Goal: Transaction & Acquisition: Download file/media

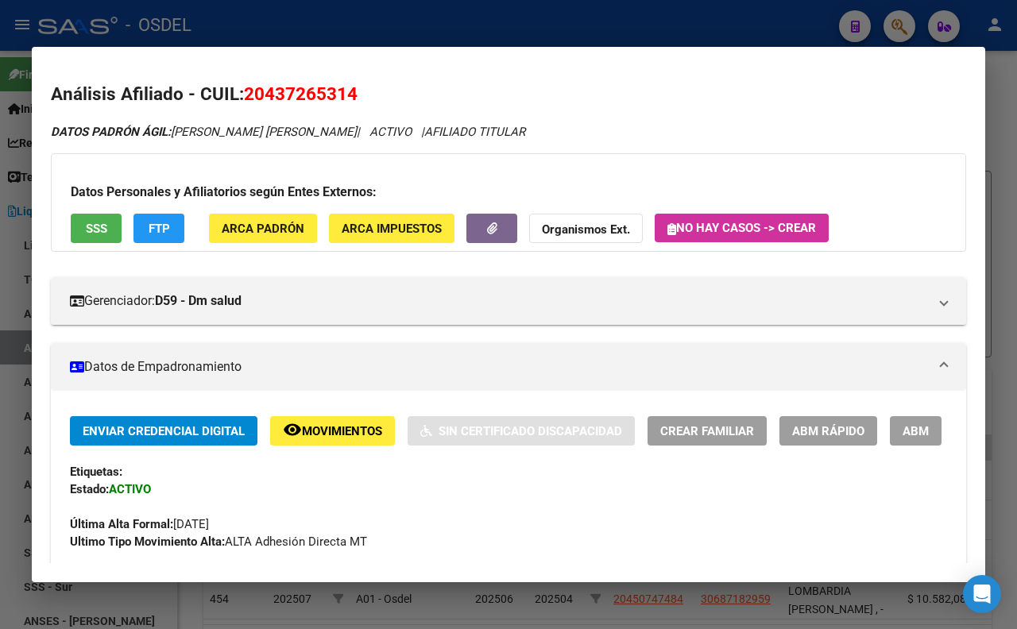
click at [393, 26] on div at bounding box center [508, 314] width 1017 height 629
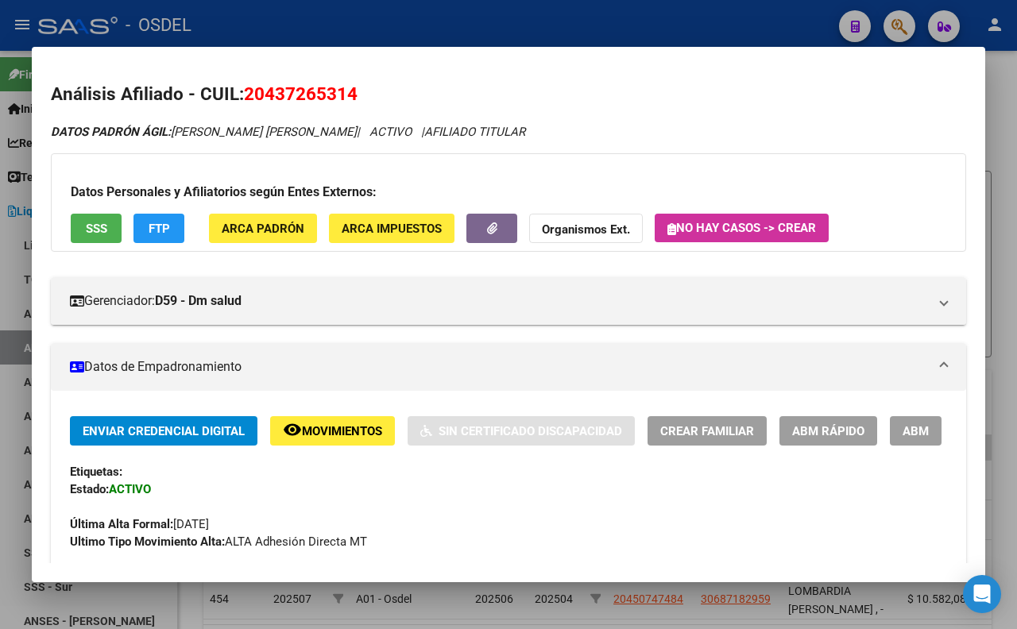
scroll to position [99, 0]
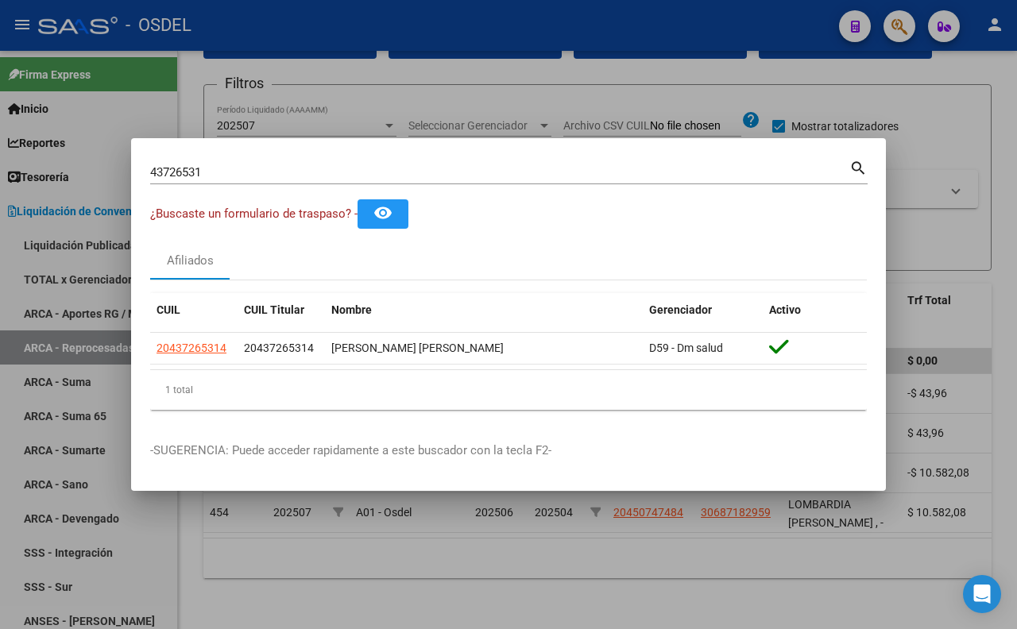
click at [475, 41] on div at bounding box center [508, 314] width 1017 height 629
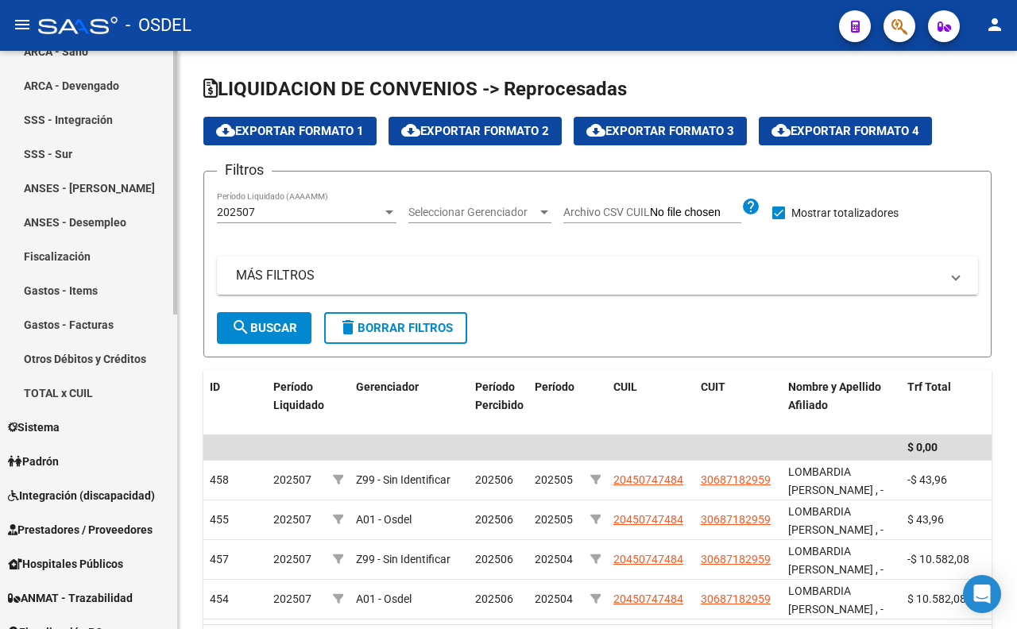
scroll to position [529, 0]
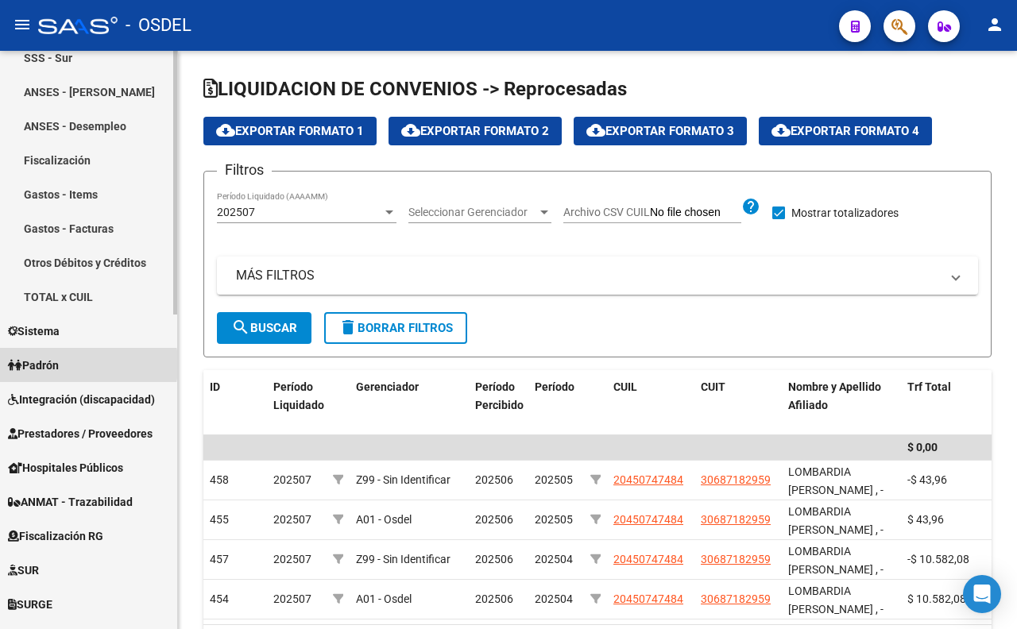
click at [44, 364] on span "Padrón" at bounding box center [33, 365] width 51 height 17
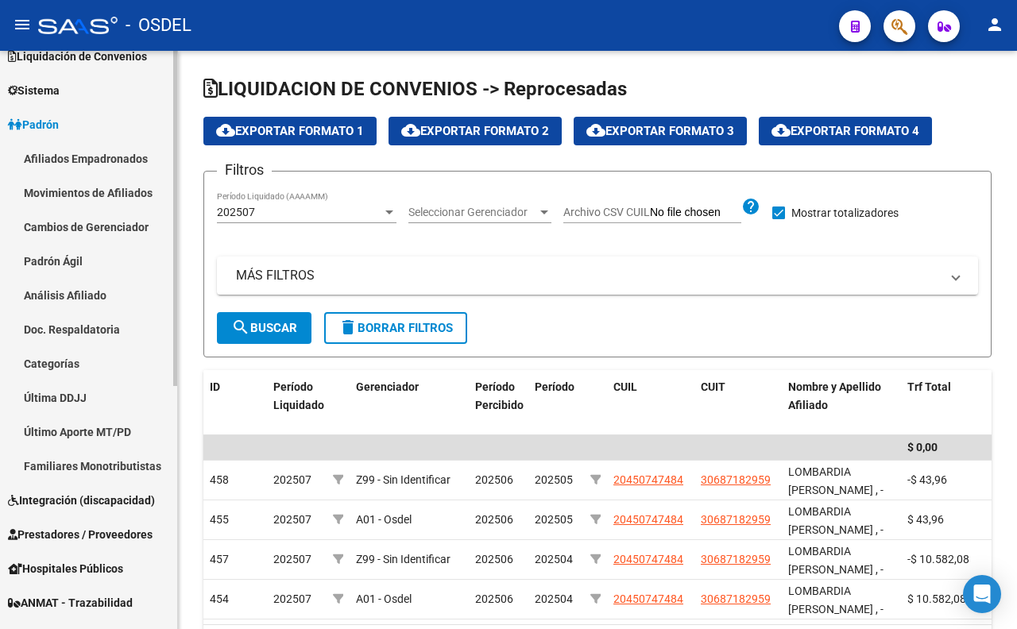
scroll to position [153, 0]
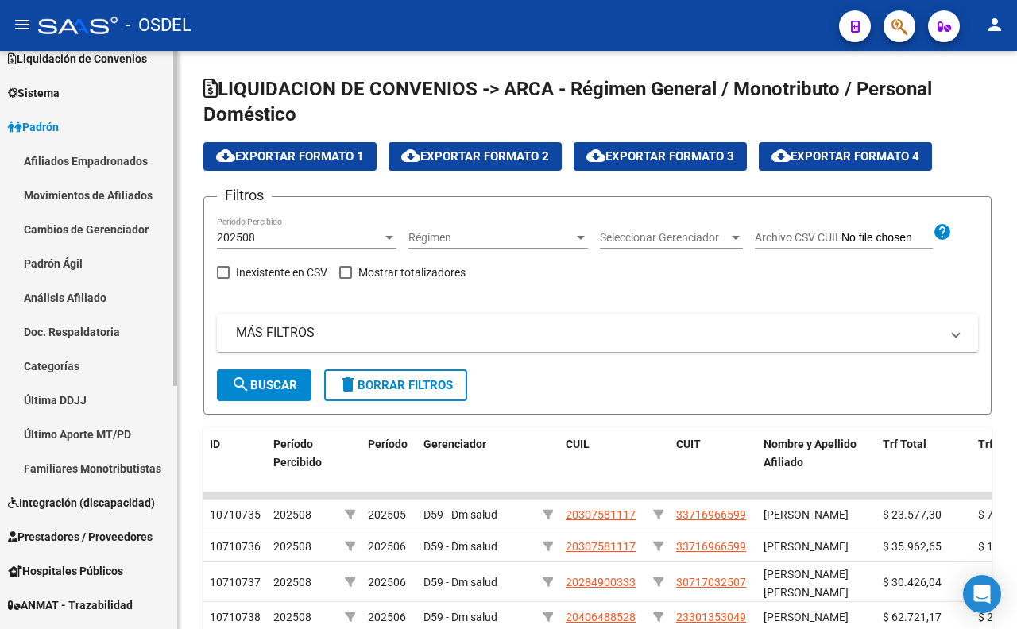
click at [138, 199] on link "Movimientos de Afiliados" at bounding box center [88, 195] width 177 height 34
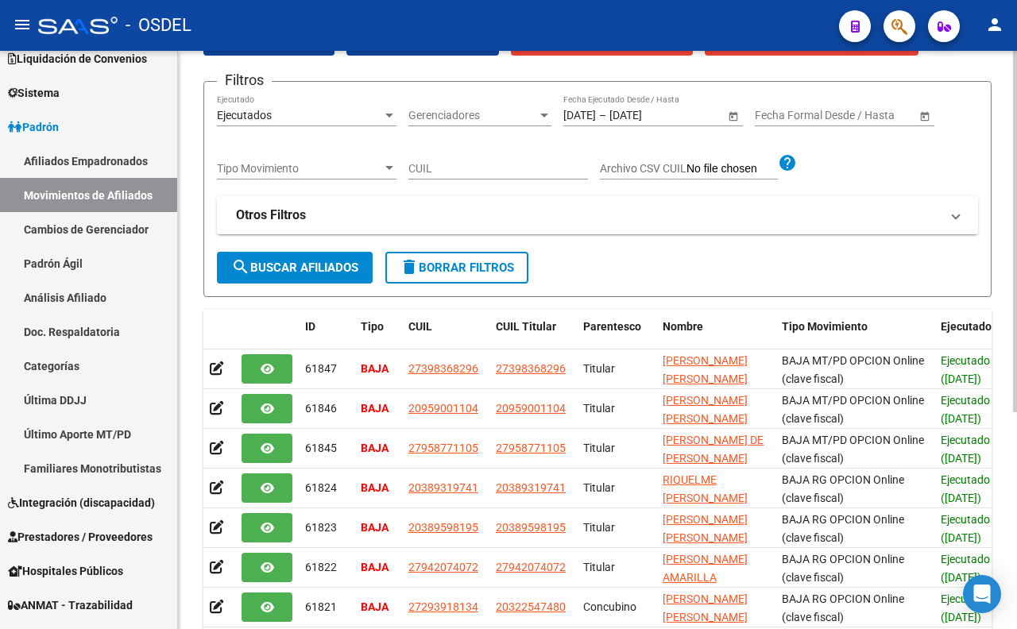
scroll to position [176, 0]
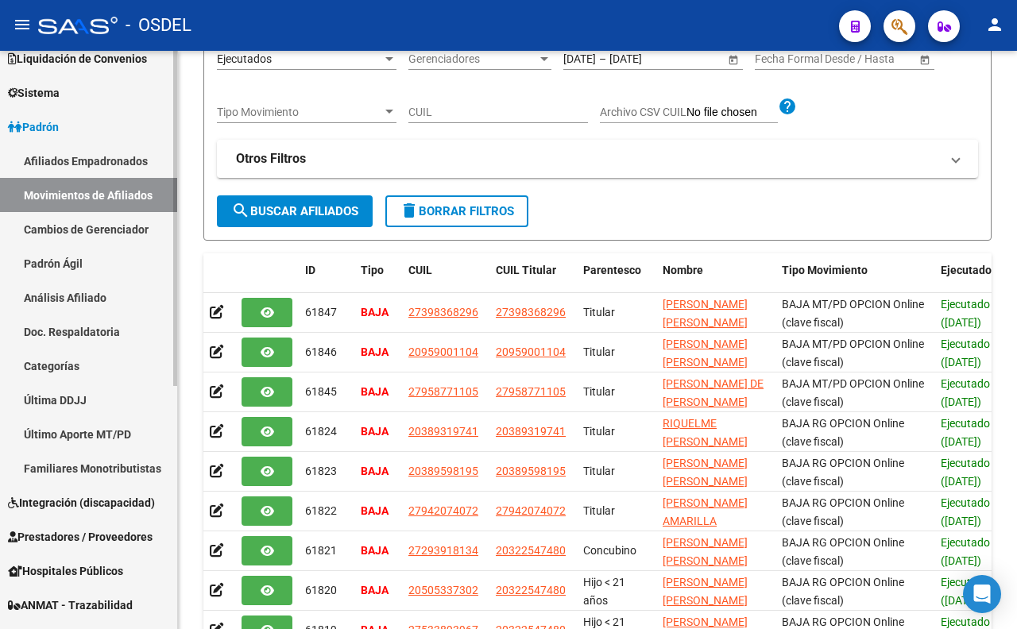
click at [98, 234] on link "Cambios de Gerenciador" at bounding box center [88, 229] width 177 height 34
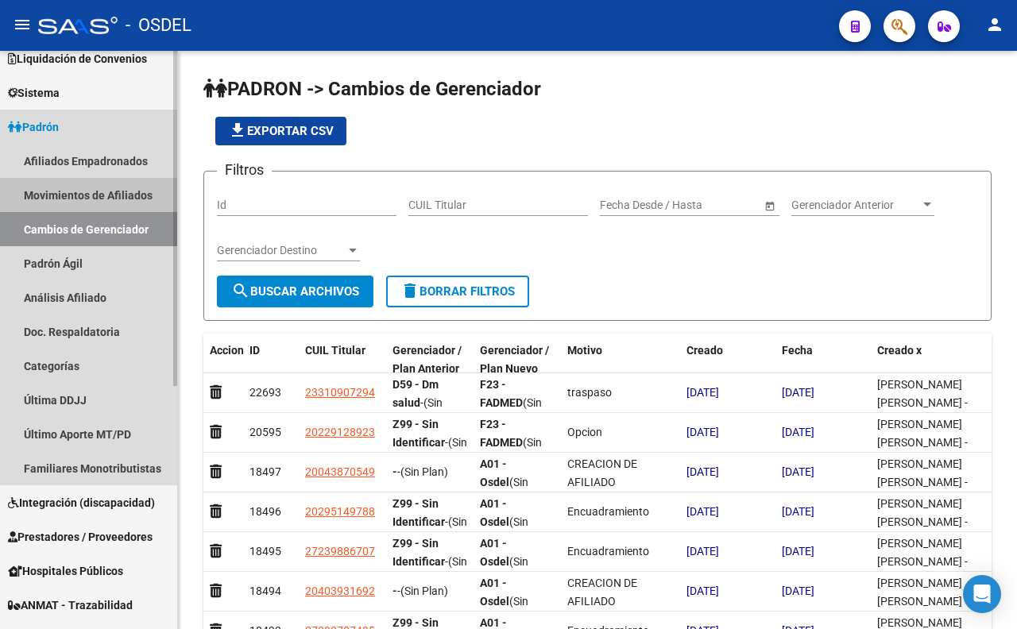
click at [123, 201] on link "Movimientos de Afiliados" at bounding box center [88, 195] width 177 height 34
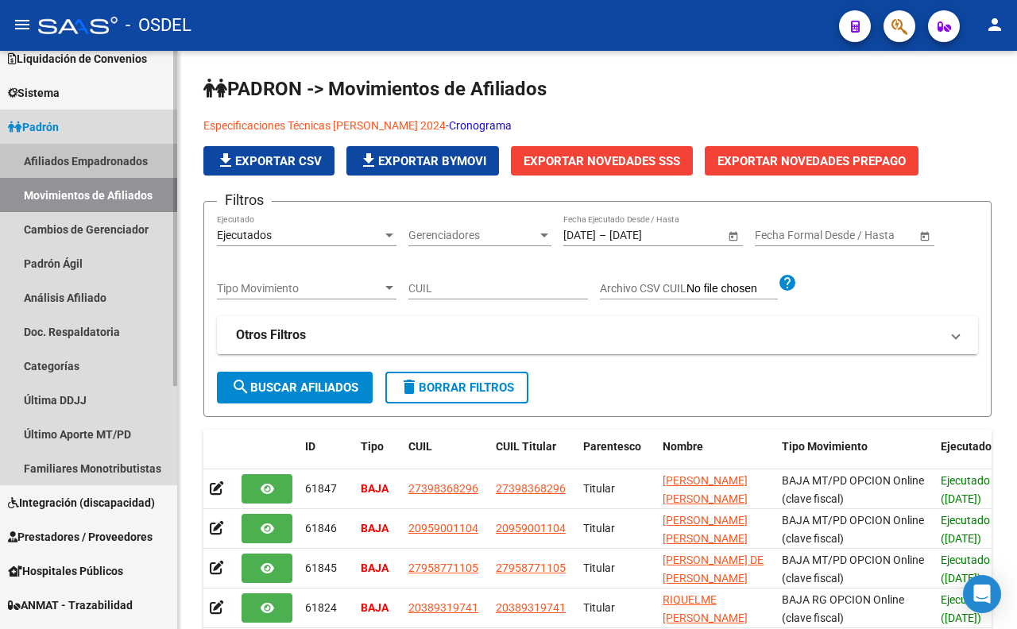
click at [124, 165] on link "Afiliados Empadronados" at bounding box center [88, 161] width 177 height 34
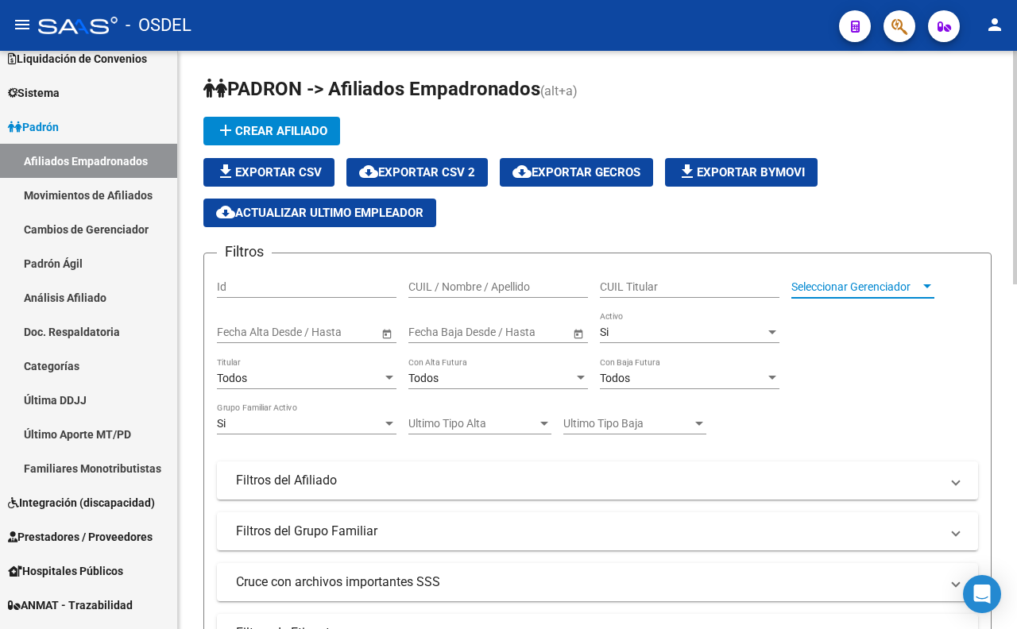
click at [858, 283] on span "Seleccionar Gerenciador" at bounding box center [855, 287] width 129 height 14
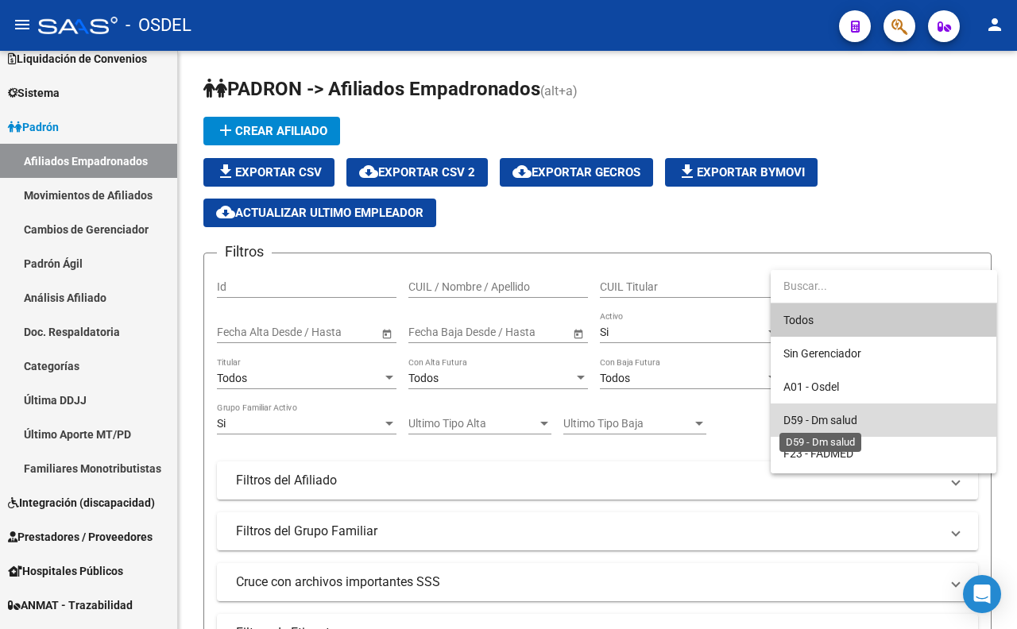
click at [822, 414] on span "D59 - Dm salud" at bounding box center [820, 420] width 74 height 13
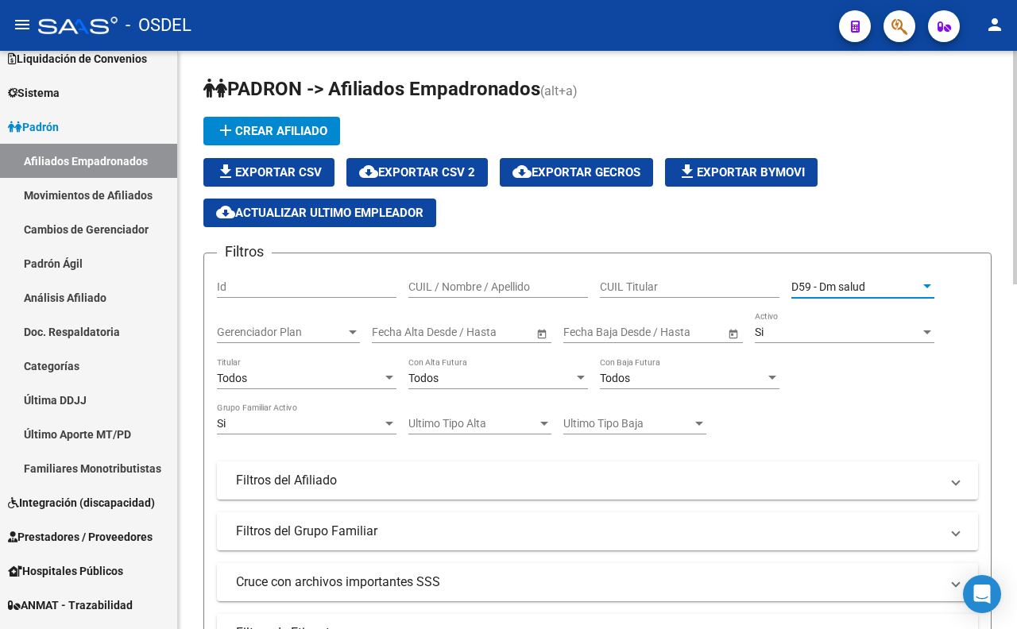
click at [338, 388] on div "Todos Titular" at bounding box center [307, 374] width 180 height 32
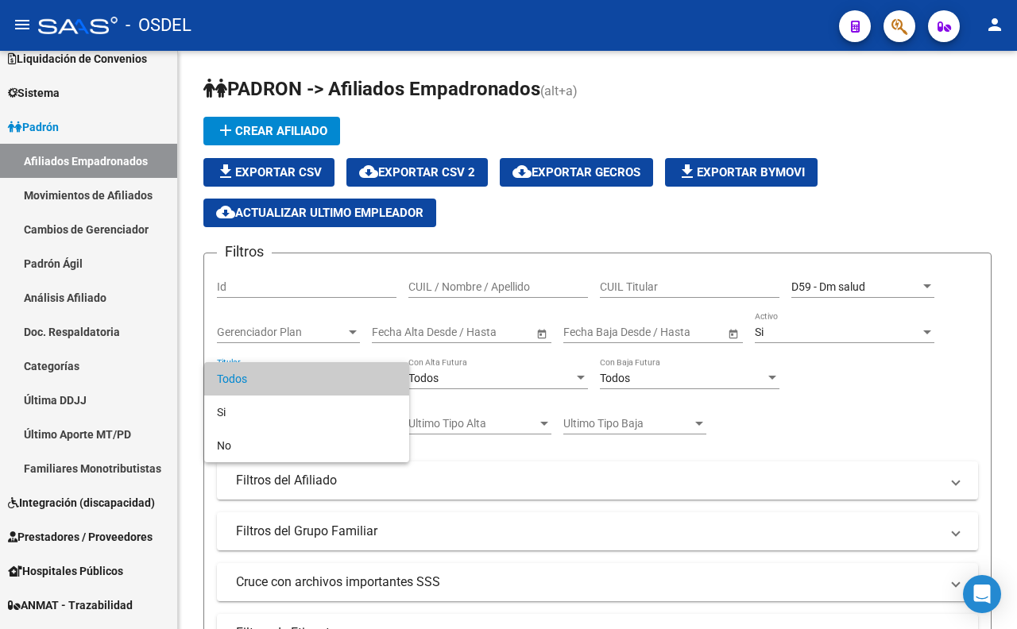
click at [495, 482] on div at bounding box center [508, 314] width 1017 height 629
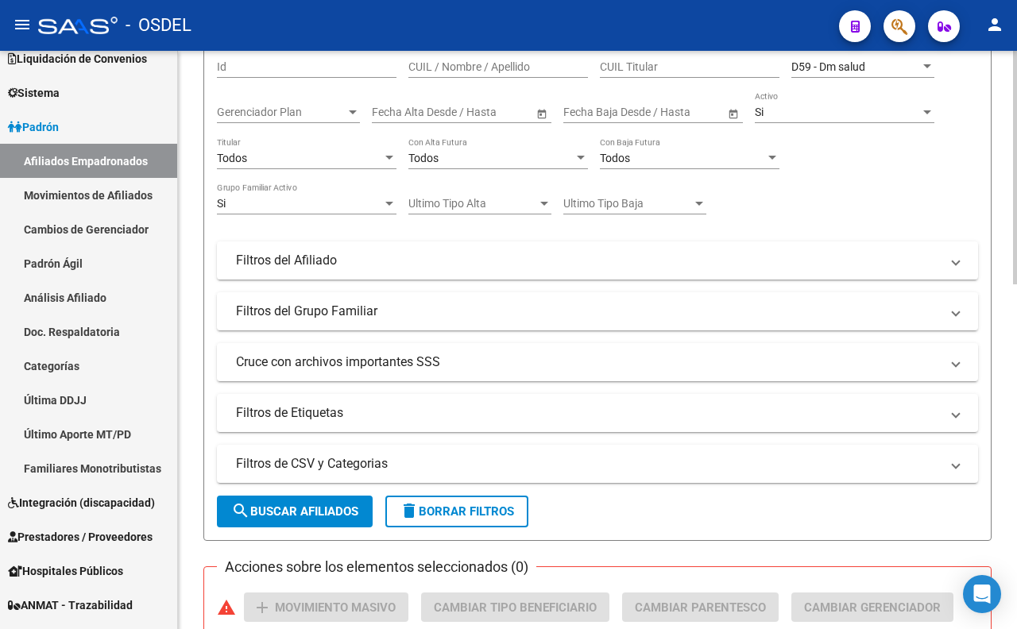
scroll to position [265, 0]
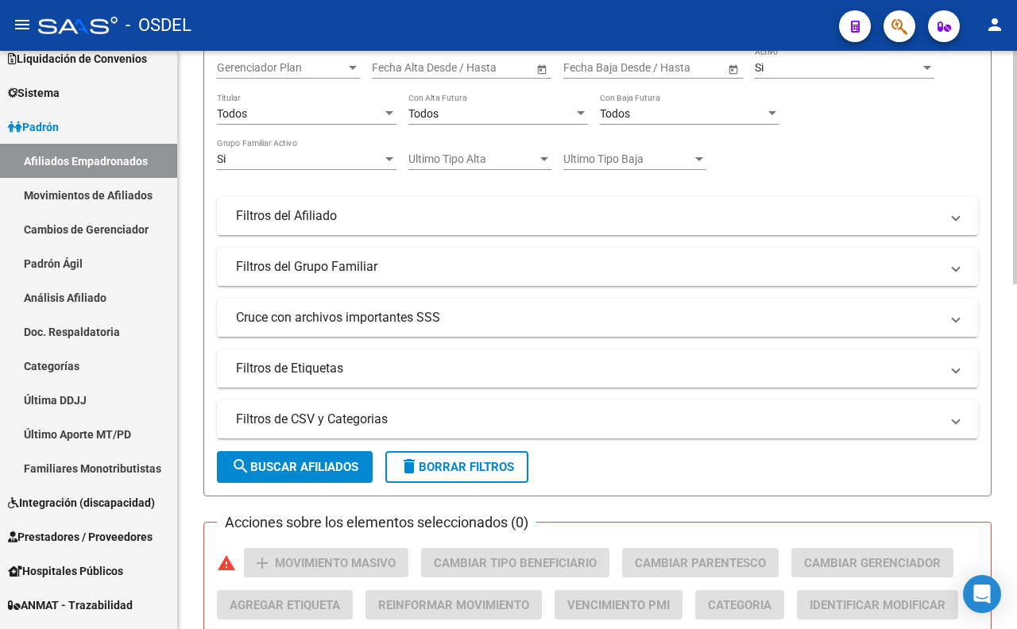
click at [331, 472] on span "search Buscar Afiliados" at bounding box center [294, 467] width 127 height 14
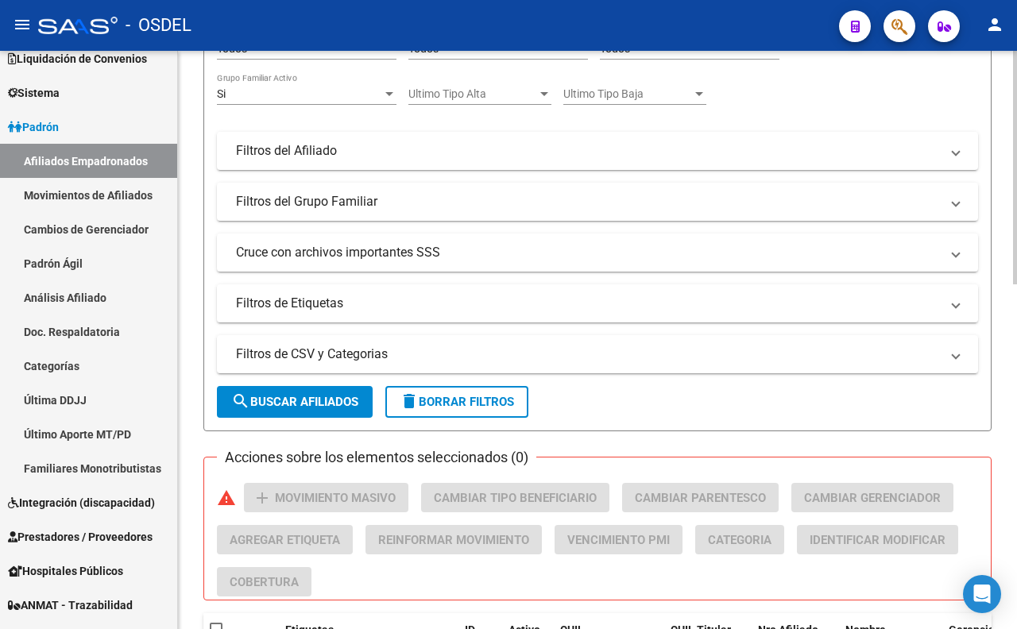
scroll to position [326, 0]
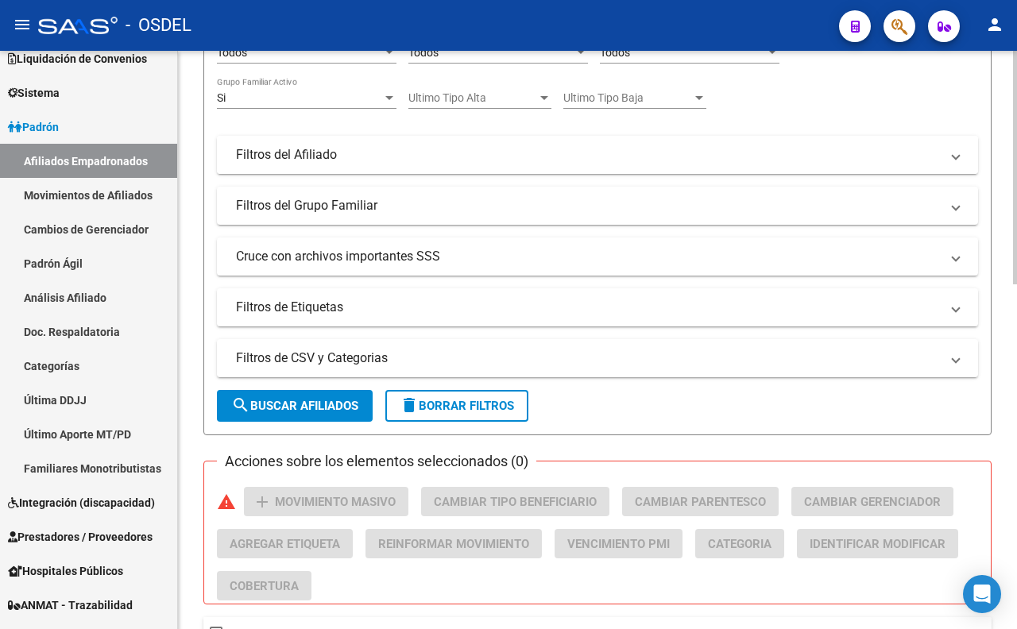
click at [358, 162] on mat-panel-title "Filtros del Afiliado" at bounding box center [588, 154] width 704 height 17
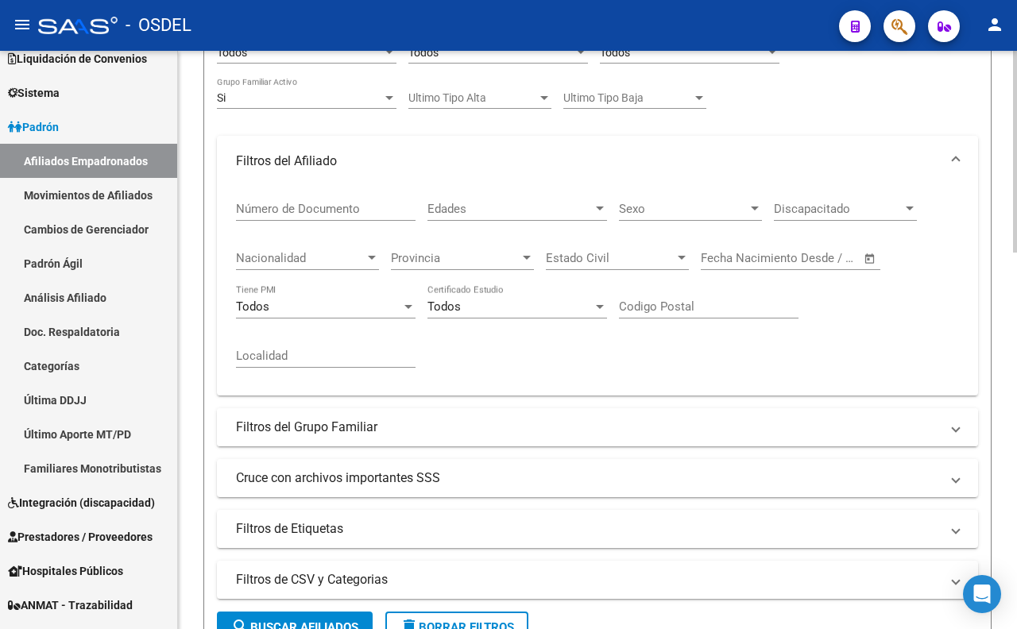
click at [400, 430] on mat-panel-title "Filtros del Grupo Familiar" at bounding box center [588, 427] width 704 height 17
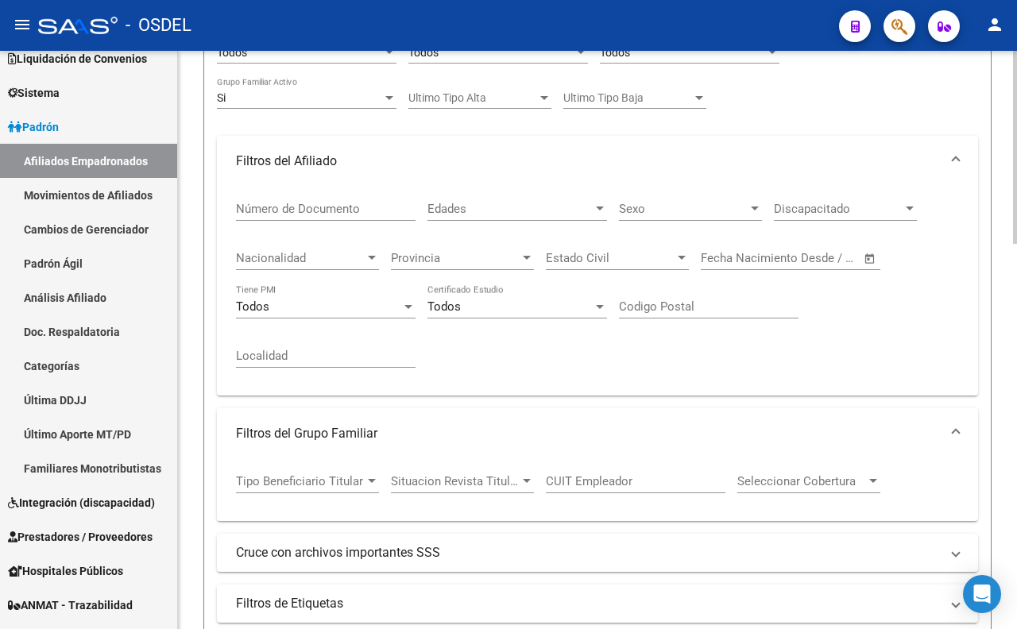
scroll to position [414, 0]
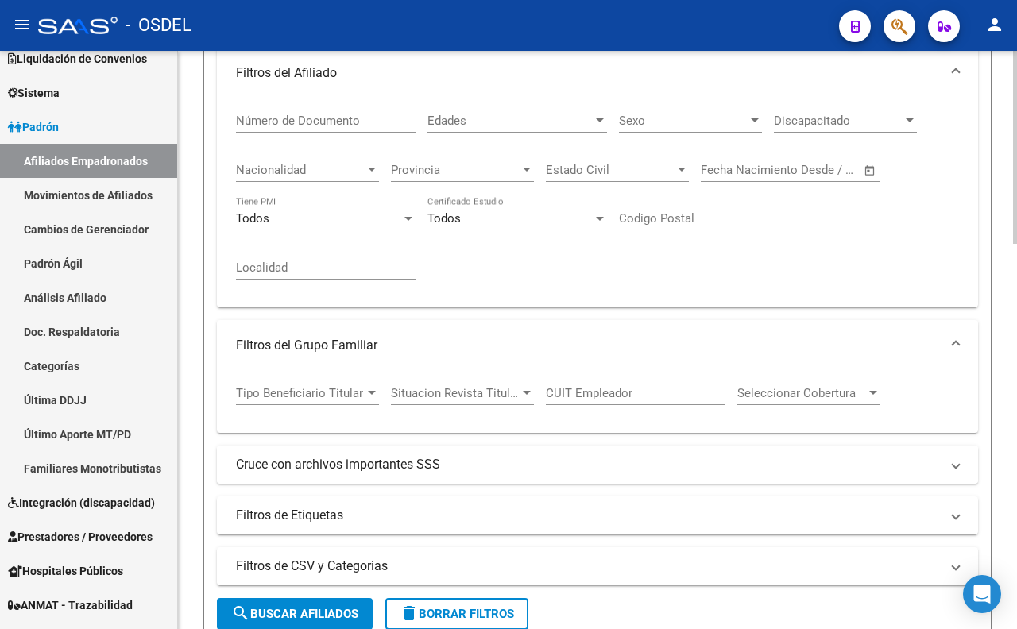
click at [405, 462] on mat-panel-title "Cruce con archivos importantes SSS" at bounding box center [588, 464] width 704 height 17
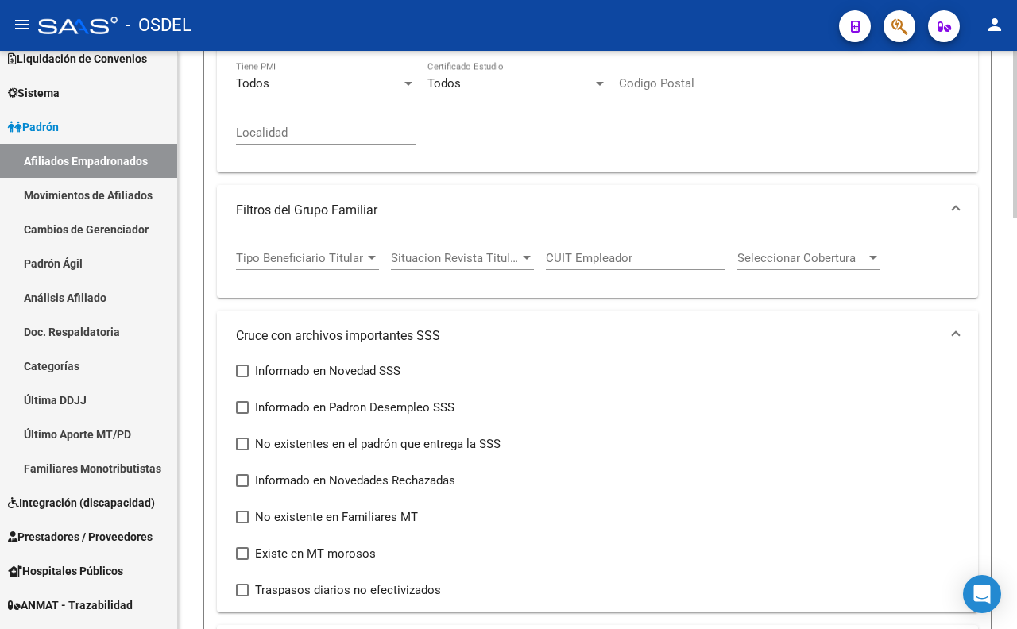
scroll to position [590, 0]
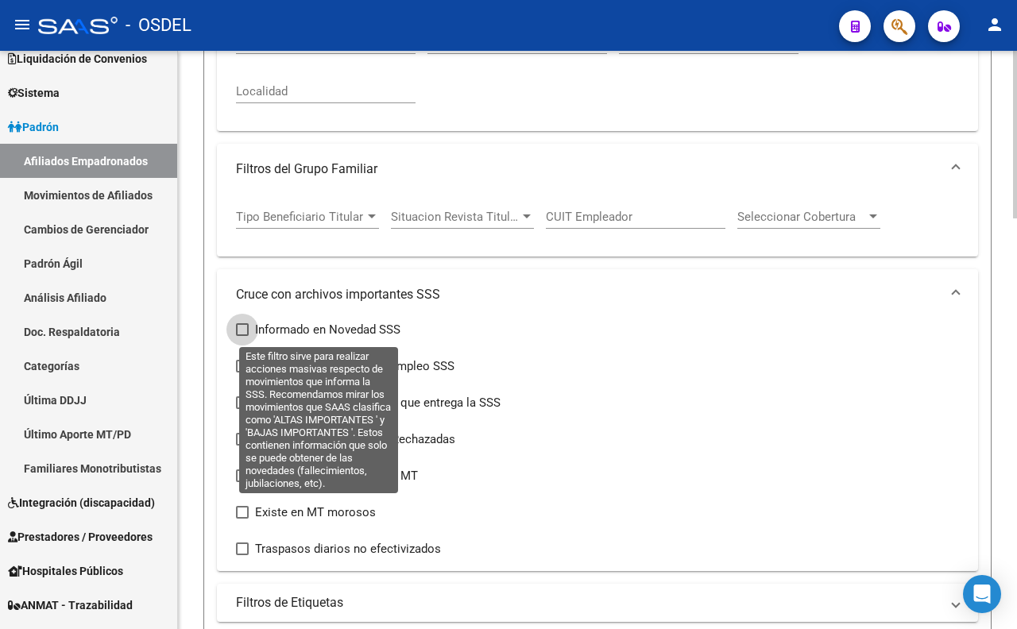
click at [250, 334] on label "Informado en Novedad SSS" at bounding box center [318, 329] width 164 height 19
click at [242, 336] on input "Informado en Novedad SSS" at bounding box center [242, 336] width 1 height 1
checkbox input "true"
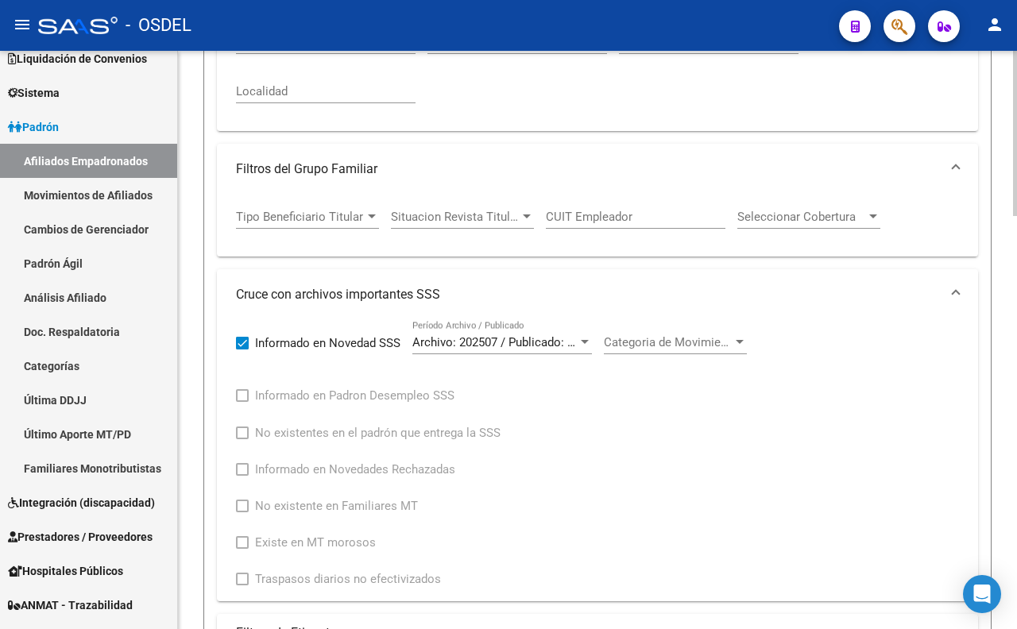
click at [676, 345] on span "Categoria de Movimiento" at bounding box center [668, 342] width 129 height 14
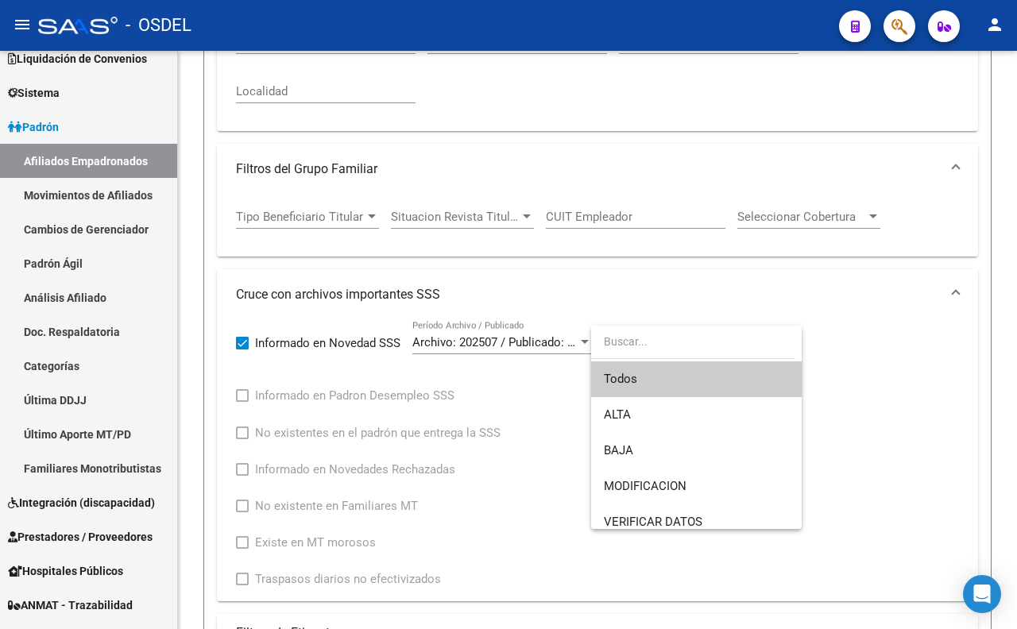
click at [682, 377] on span "Todos" at bounding box center [696, 380] width 185 height 36
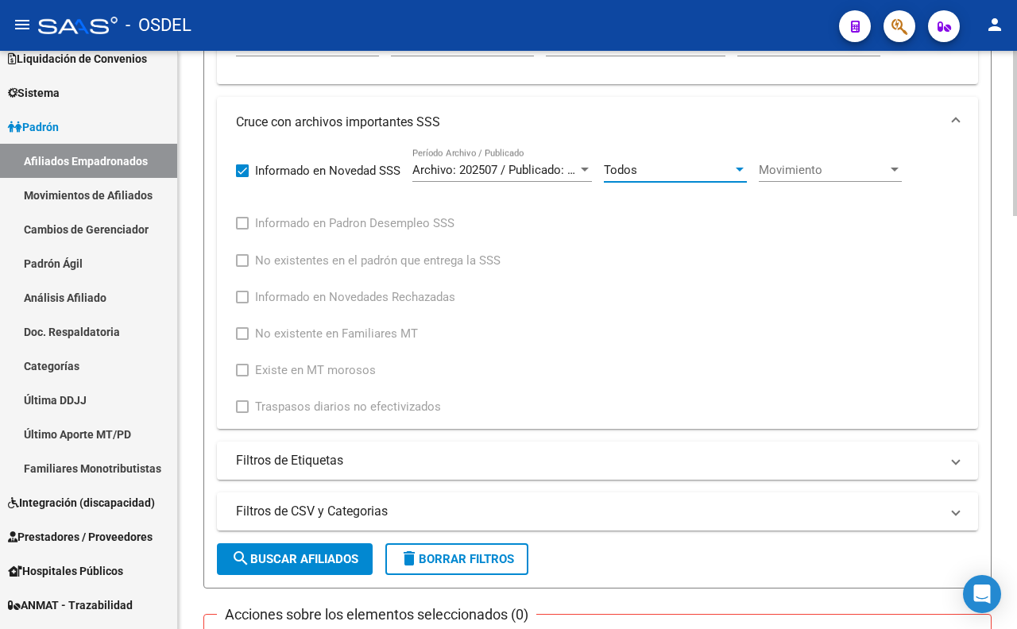
scroll to position [767, 0]
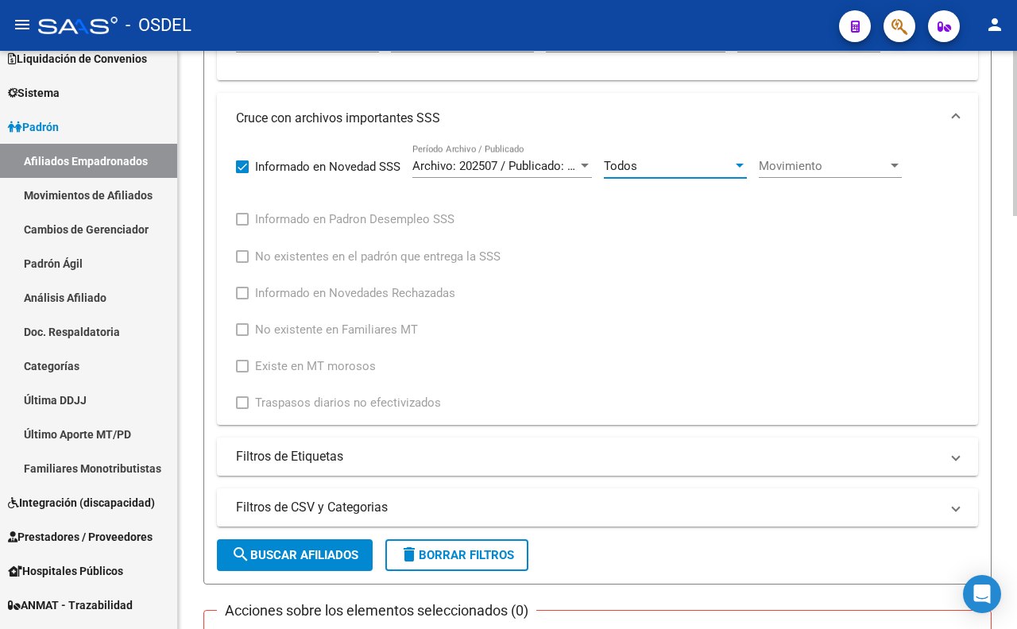
click at [332, 559] on span "search Buscar Afiliados" at bounding box center [294, 555] width 127 height 14
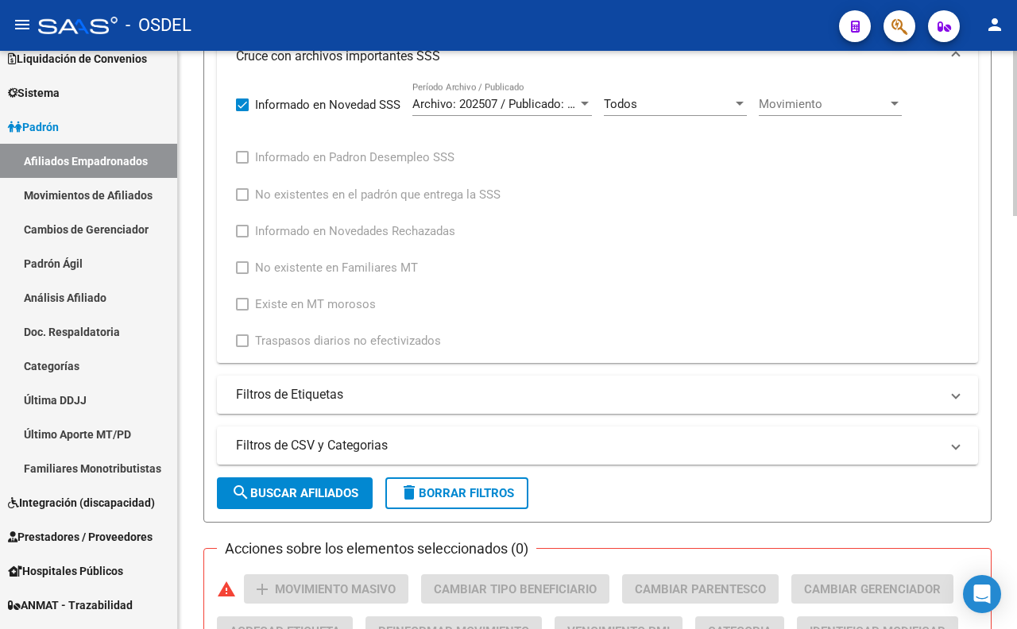
scroll to position [741, 0]
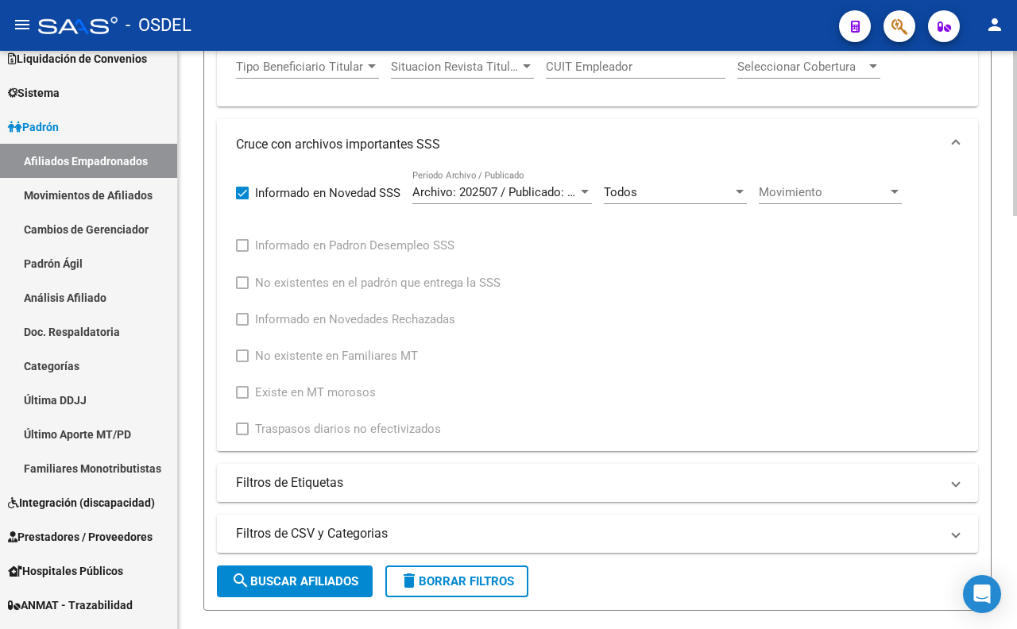
click at [561, 195] on span "Archivo: 202507 / Publicado: 202508" at bounding box center [508, 192] width 193 height 14
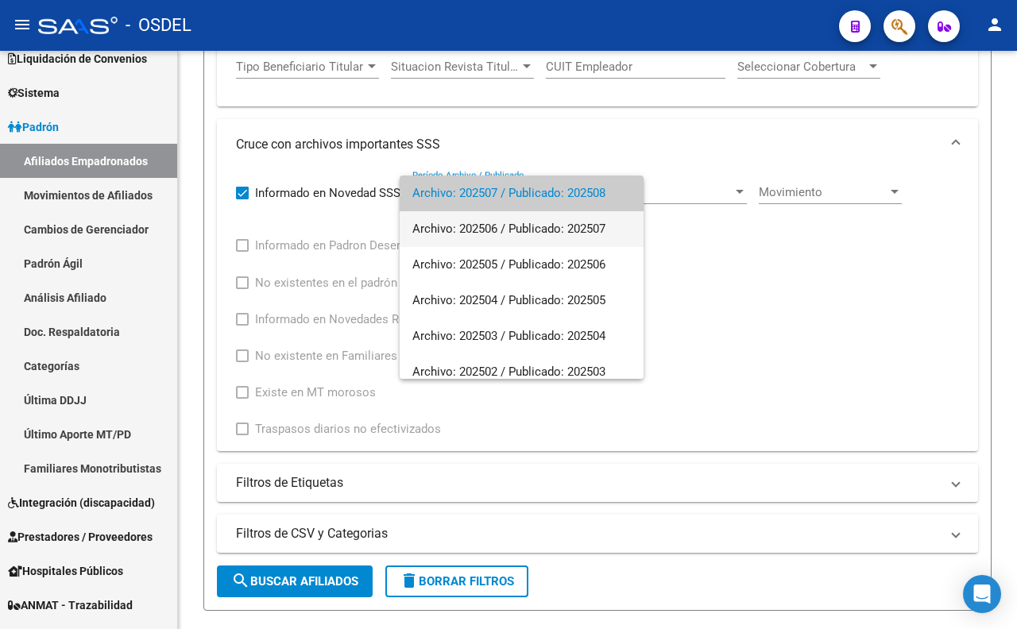
click at [559, 232] on span "Archivo: 202506 / Publicado: 202507" at bounding box center [521, 229] width 219 height 36
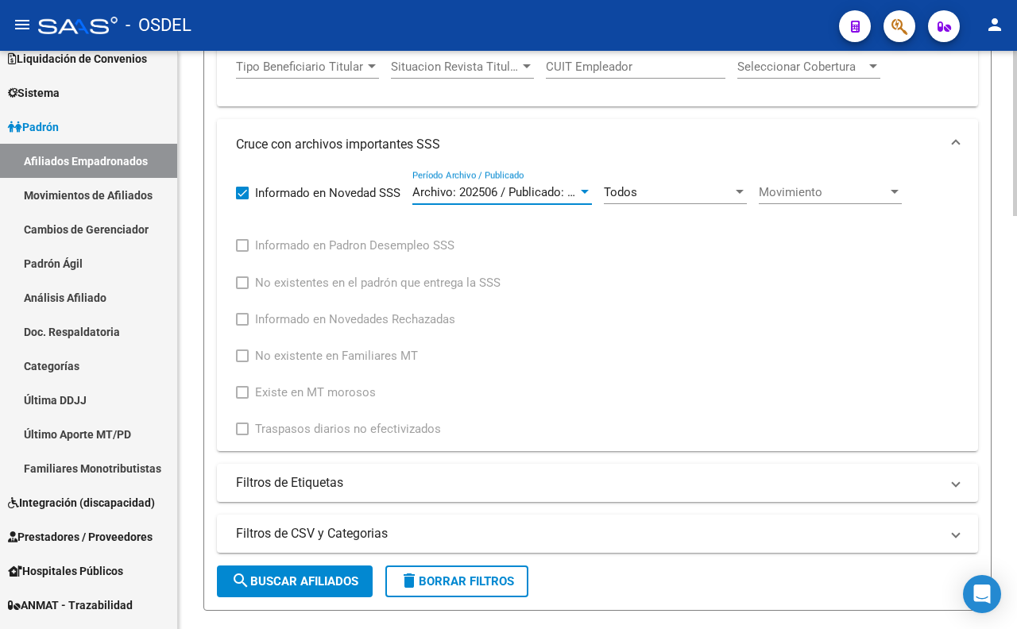
click at [308, 573] on button "search Buscar Afiliados" at bounding box center [295, 582] width 156 height 32
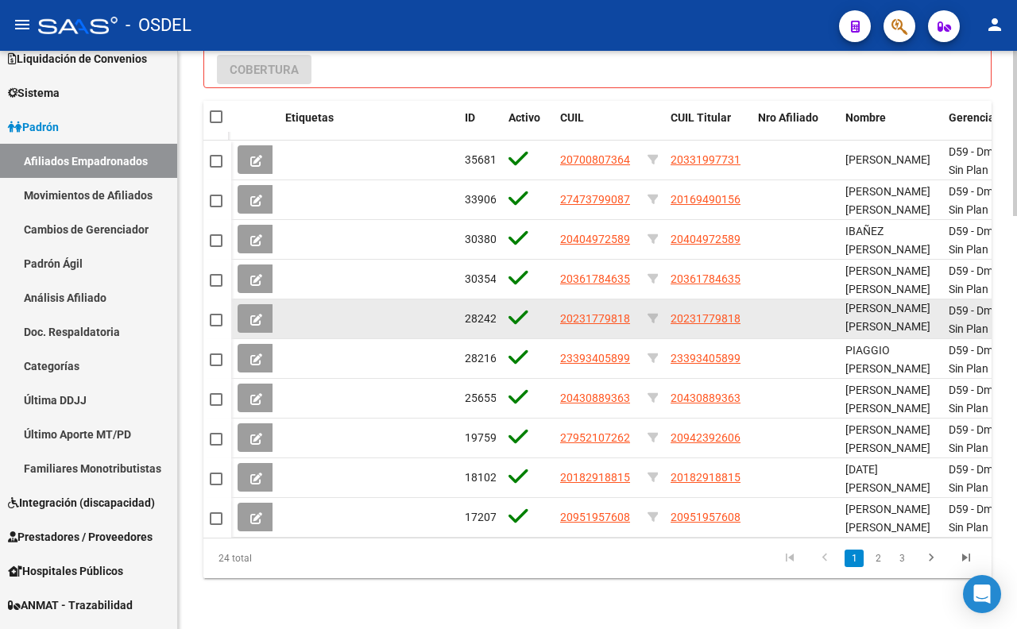
scroll to position [1093, 0]
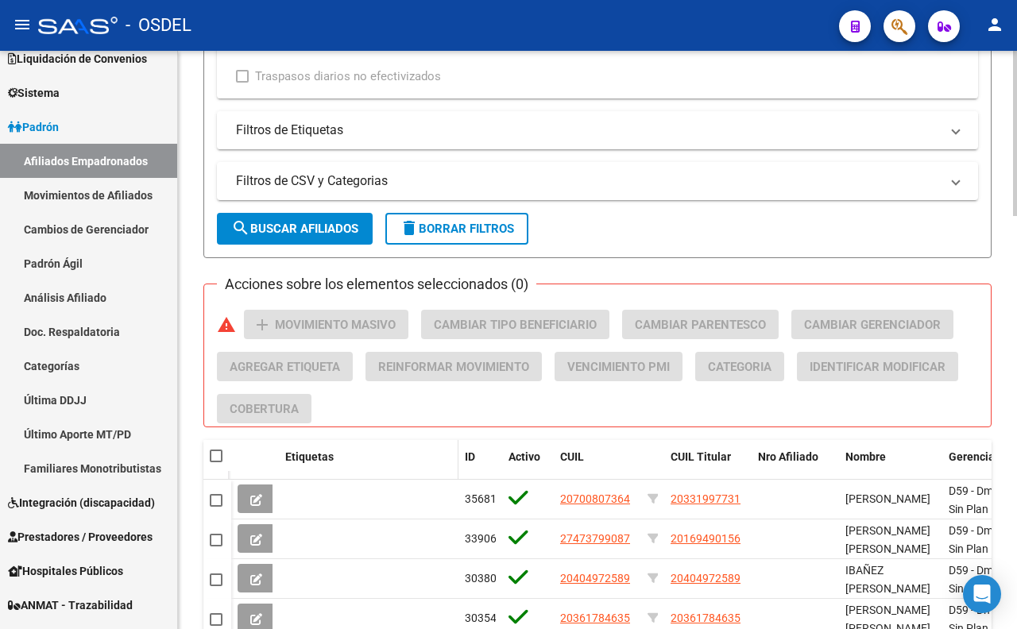
drag, startPoint x: 217, startPoint y: 455, endPoint x: 283, endPoint y: 466, distance: 66.8
click at [215, 455] on span at bounding box center [216, 456] width 13 height 13
click at [215, 462] on input "checkbox" at bounding box center [215, 462] width 1 height 1
checkbox input "true"
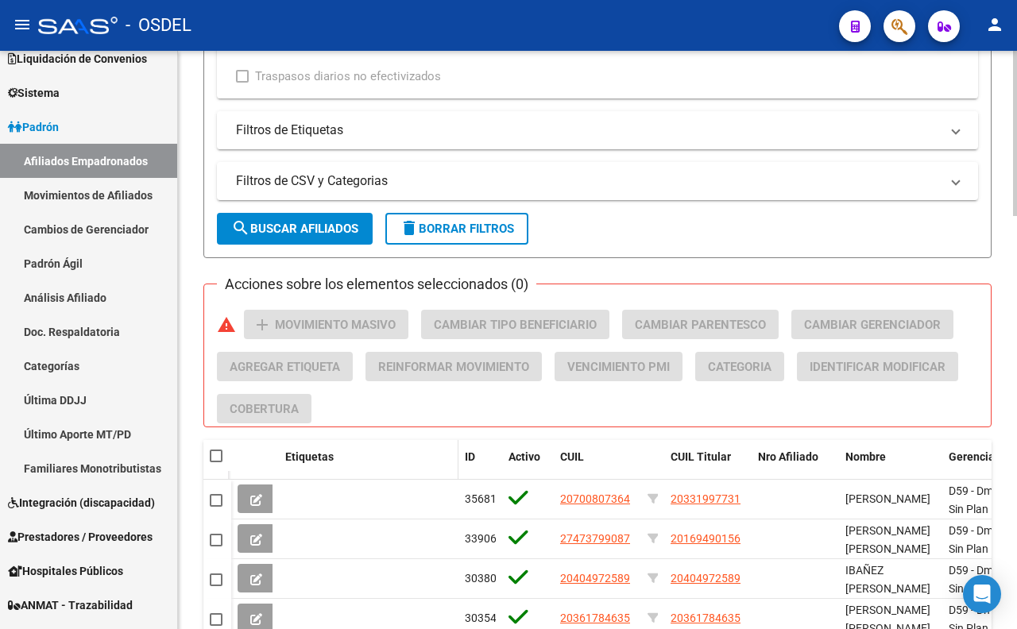
checkbox input "true"
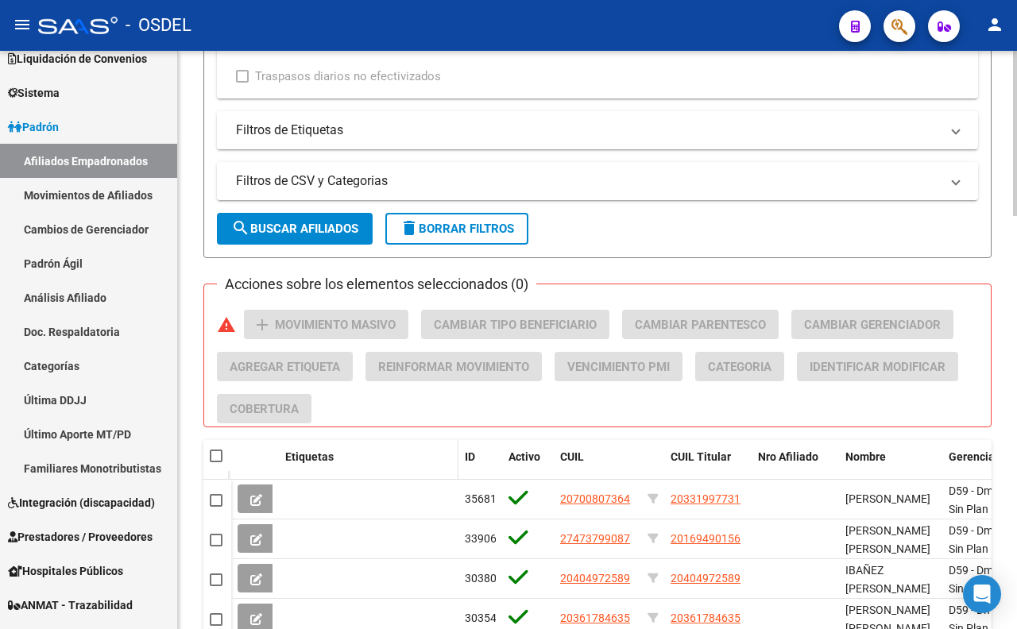
checkbox input "true"
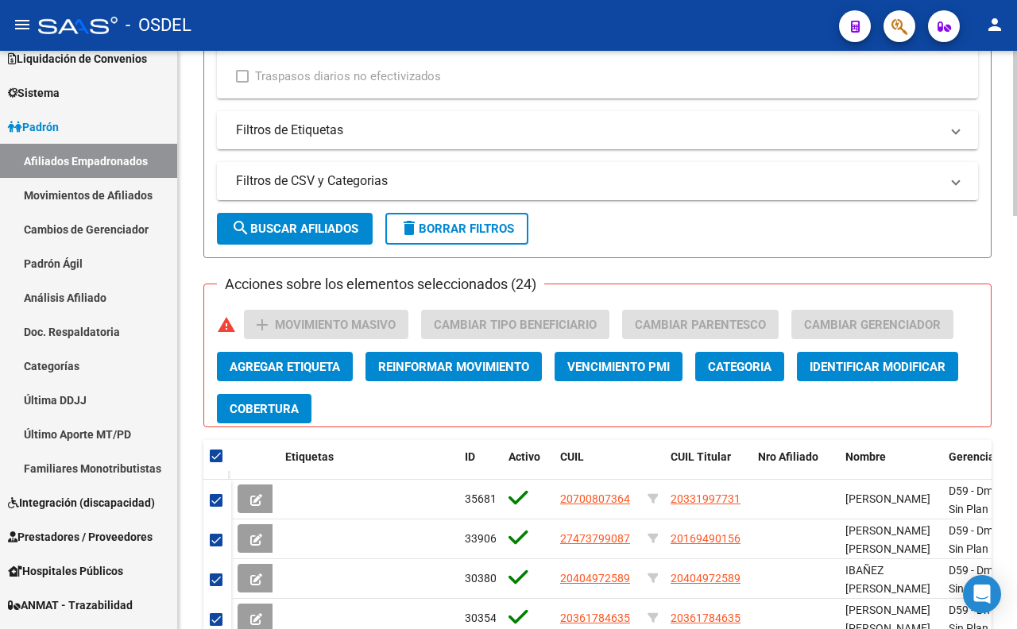
click at [690, 180] on mat-panel-title "Filtros de CSV y Categorias" at bounding box center [588, 180] width 704 height 17
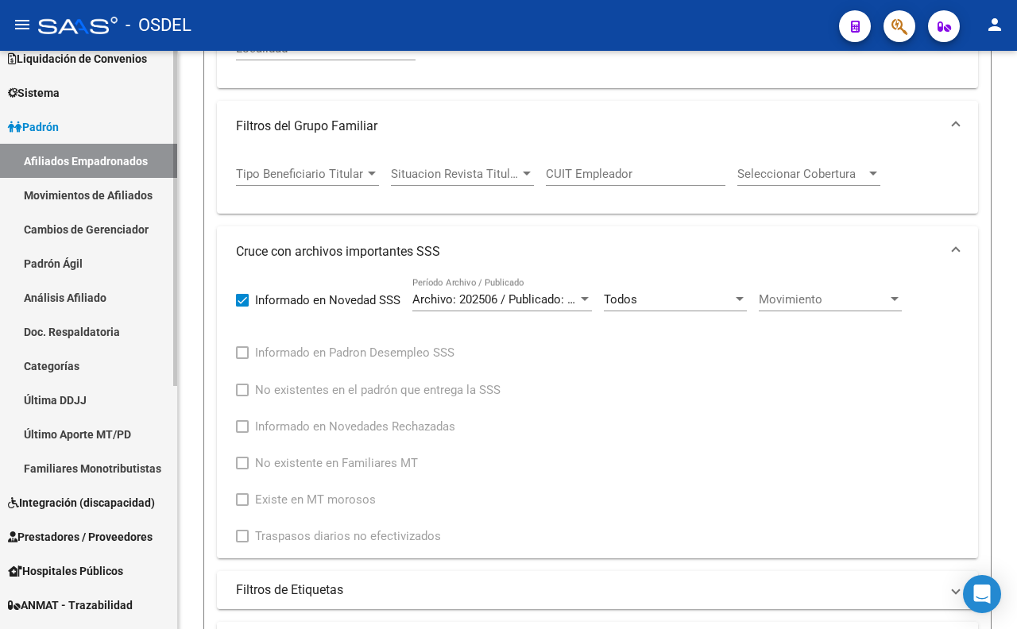
scroll to position [475, 0]
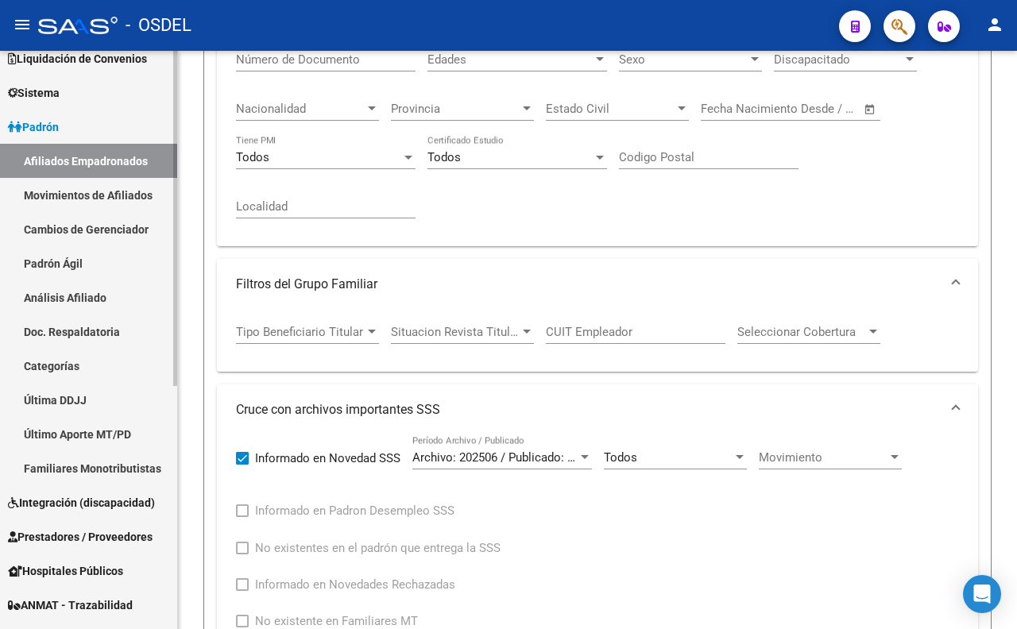
click at [100, 147] on link "Afiliados Empadronados" at bounding box center [88, 161] width 177 height 34
click at [75, 130] on link "Padrón" at bounding box center [88, 127] width 177 height 34
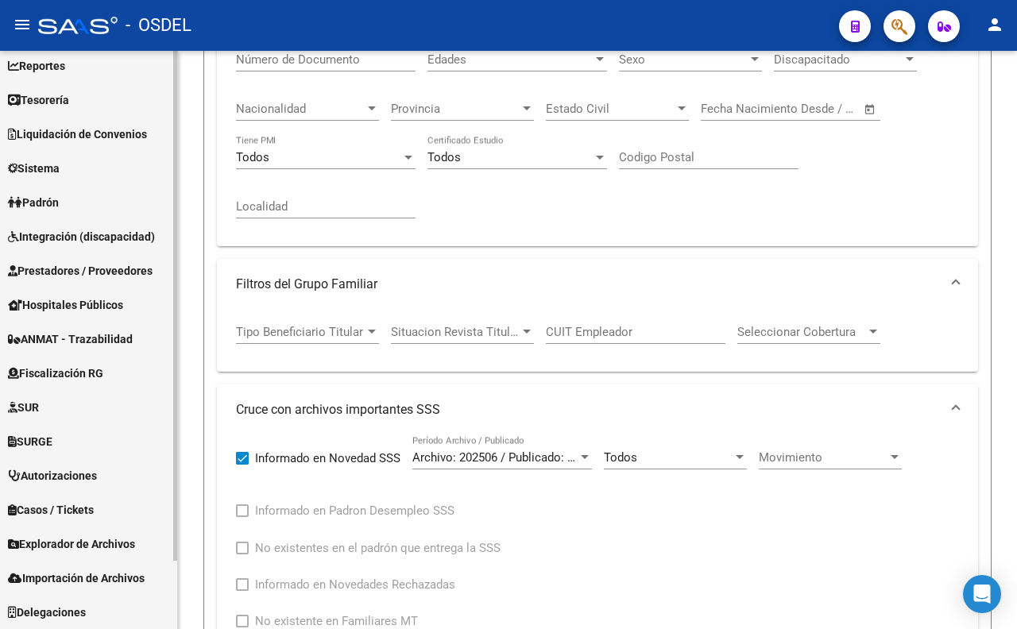
scroll to position [76, 0]
click at [56, 180] on link "Sistema" at bounding box center [88, 169] width 177 height 34
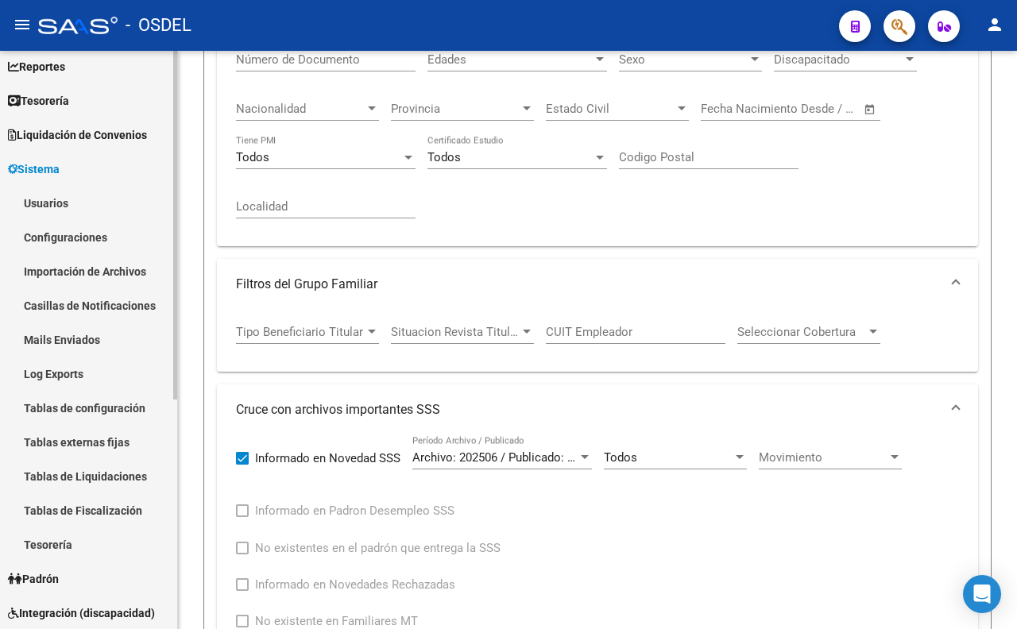
click at [41, 202] on link "Usuarios" at bounding box center [88, 203] width 177 height 34
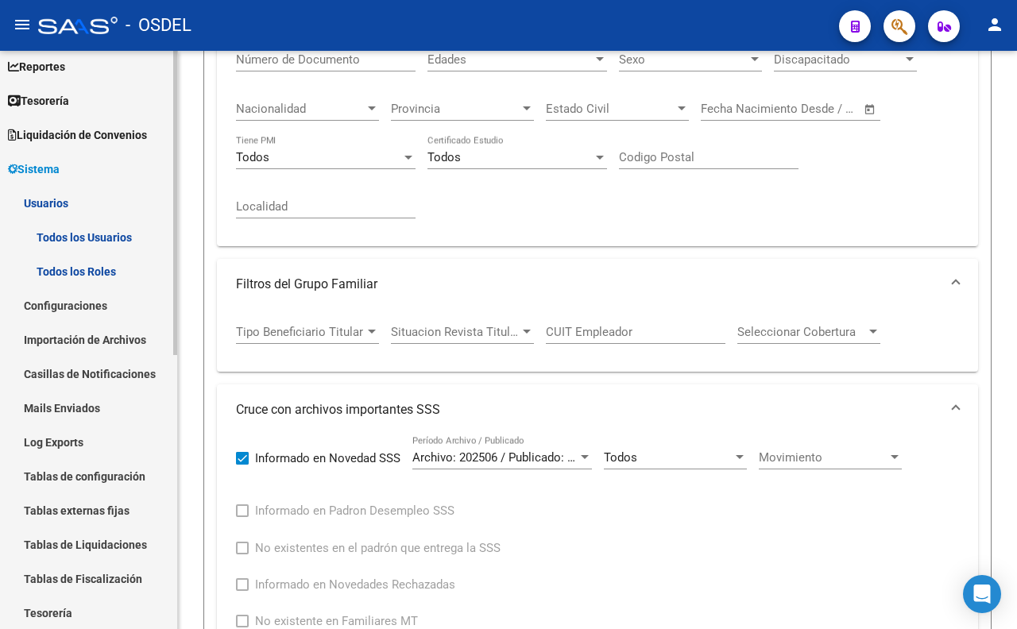
click at [48, 168] on span "Sistema" at bounding box center [34, 169] width 52 height 17
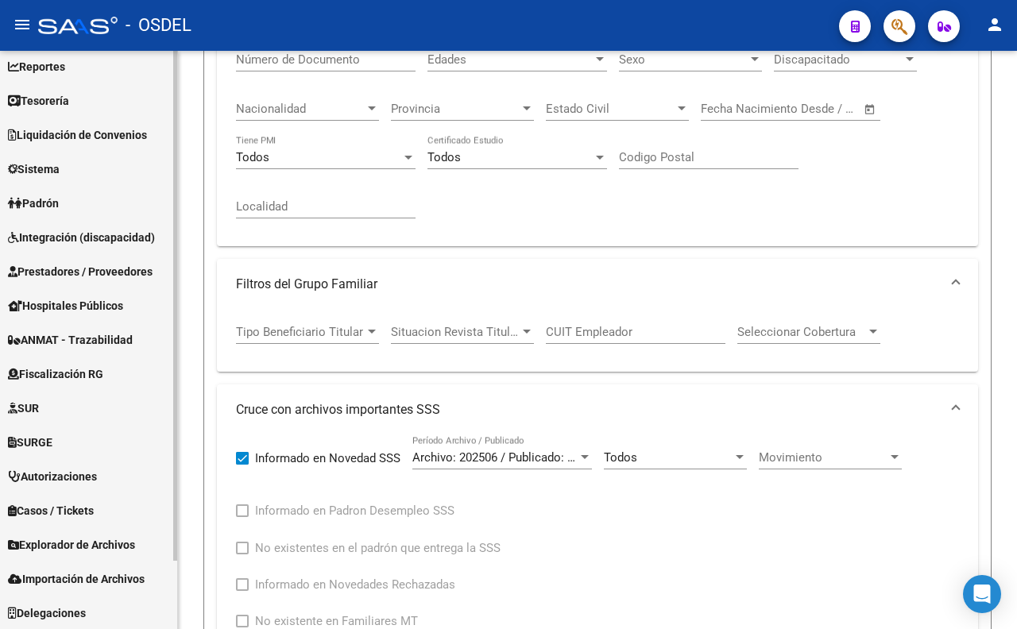
click at [79, 199] on link "Padrón" at bounding box center [88, 203] width 177 height 34
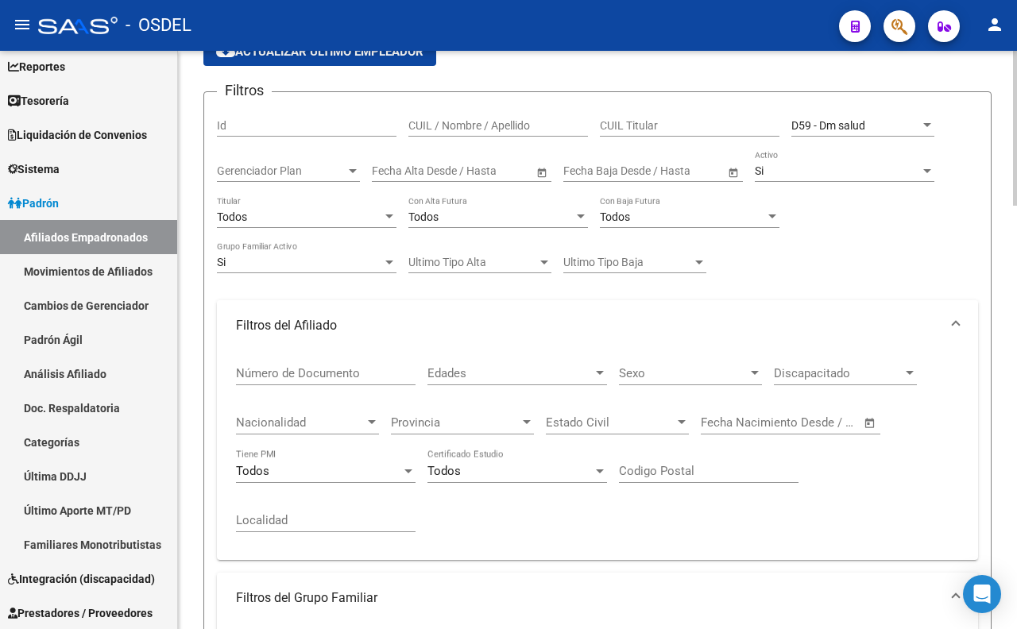
scroll to position [0, 0]
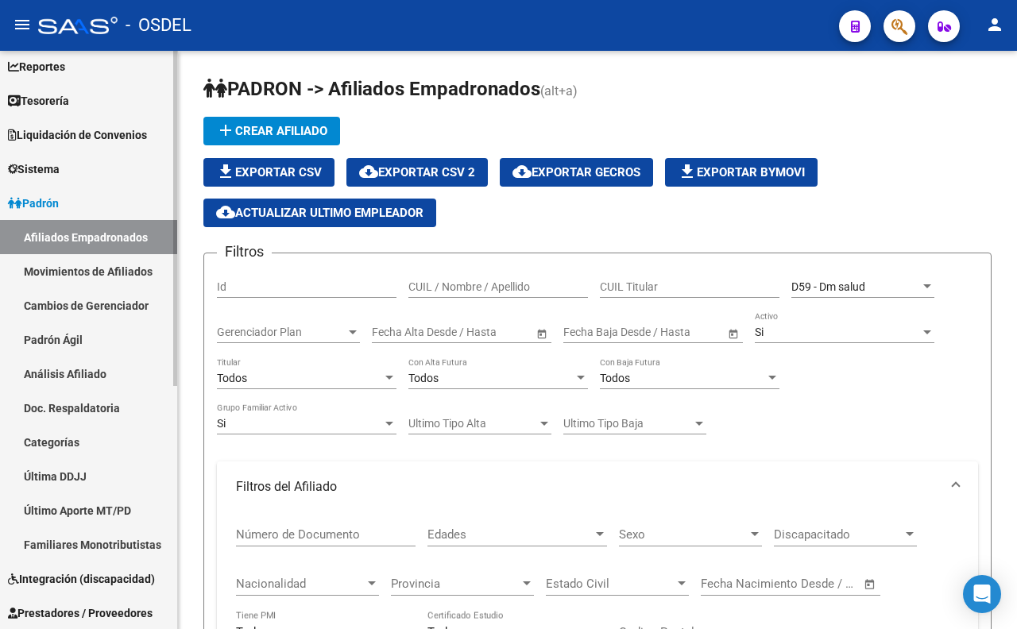
click at [107, 273] on link "Movimientos de Afiliados" at bounding box center [88, 271] width 177 height 34
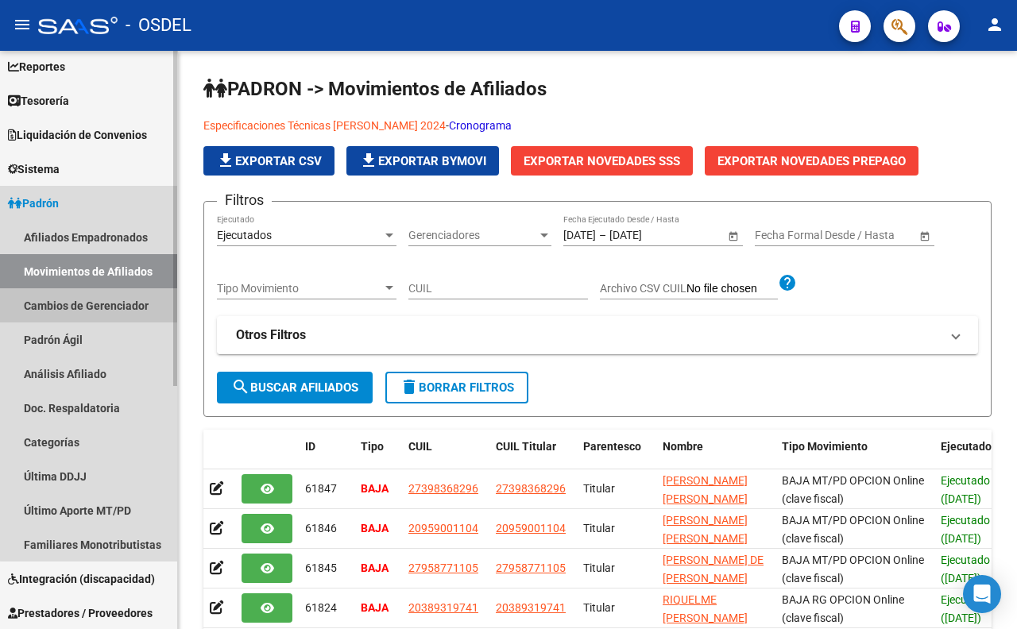
click at [131, 303] on link "Cambios de Gerenciador" at bounding box center [88, 305] width 177 height 34
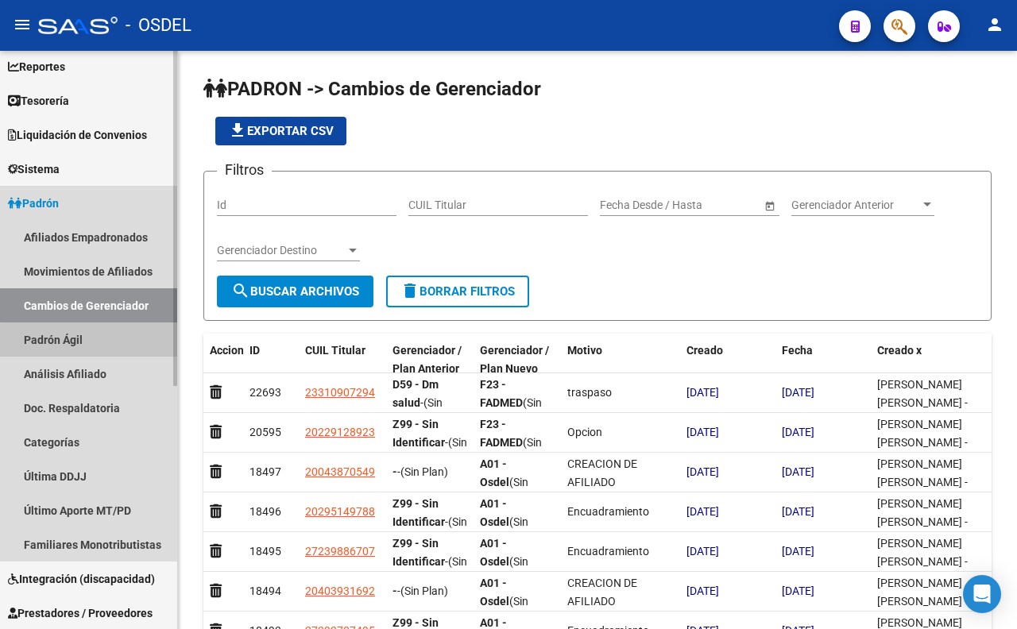
click at [95, 345] on link "Padrón Ágil" at bounding box center [88, 340] width 177 height 34
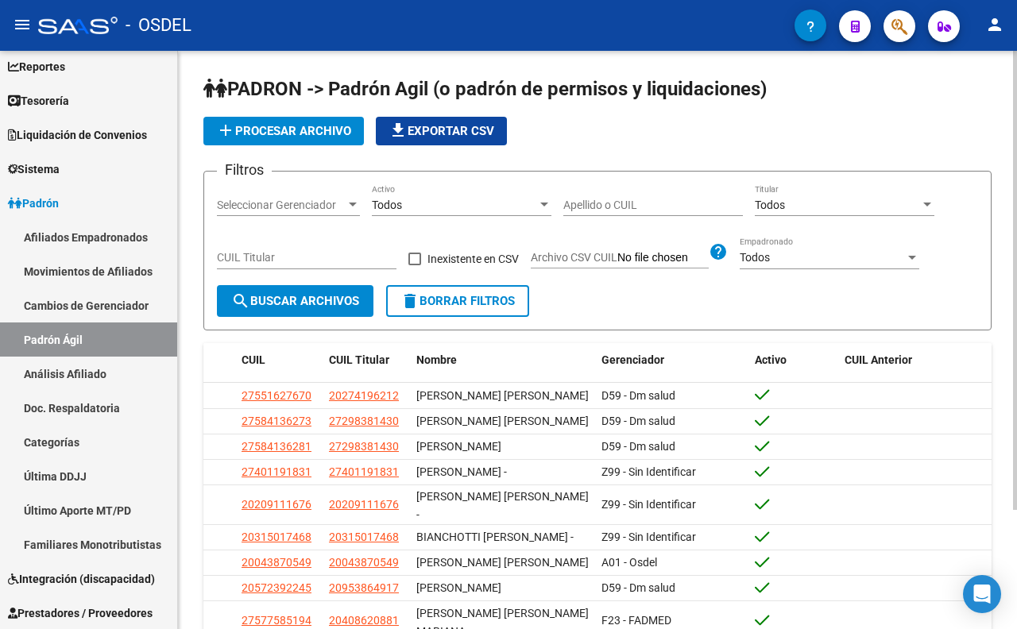
click at [329, 210] on span "Seleccionar Gerenciador" at bounding box center [281, 206] width 129 height 14
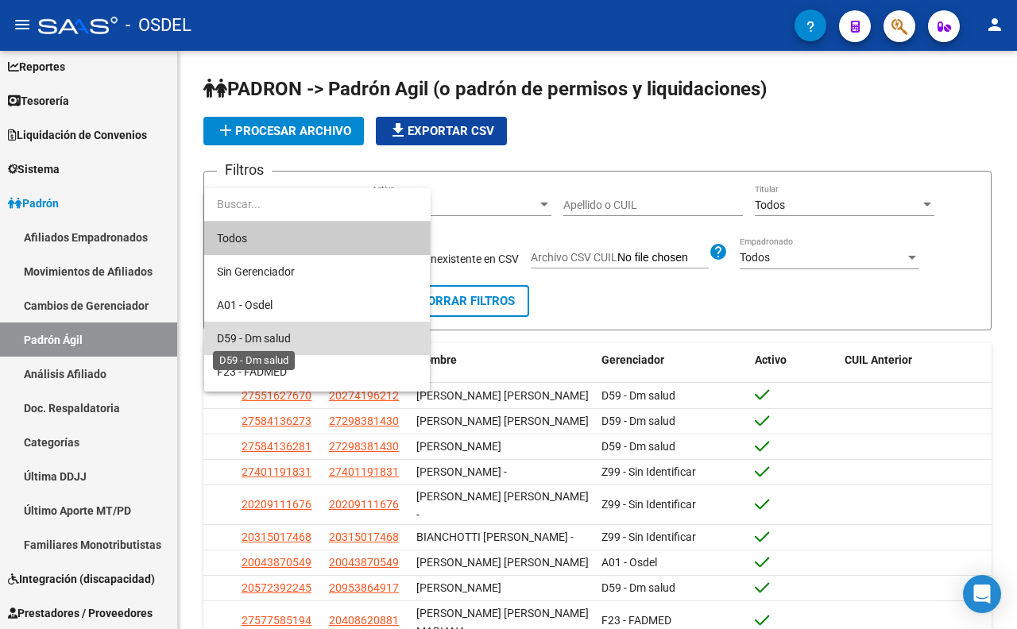
click at [290, 332] on span "D59 - Dm salud" at bounding box center [254, 338] width 74 height 13
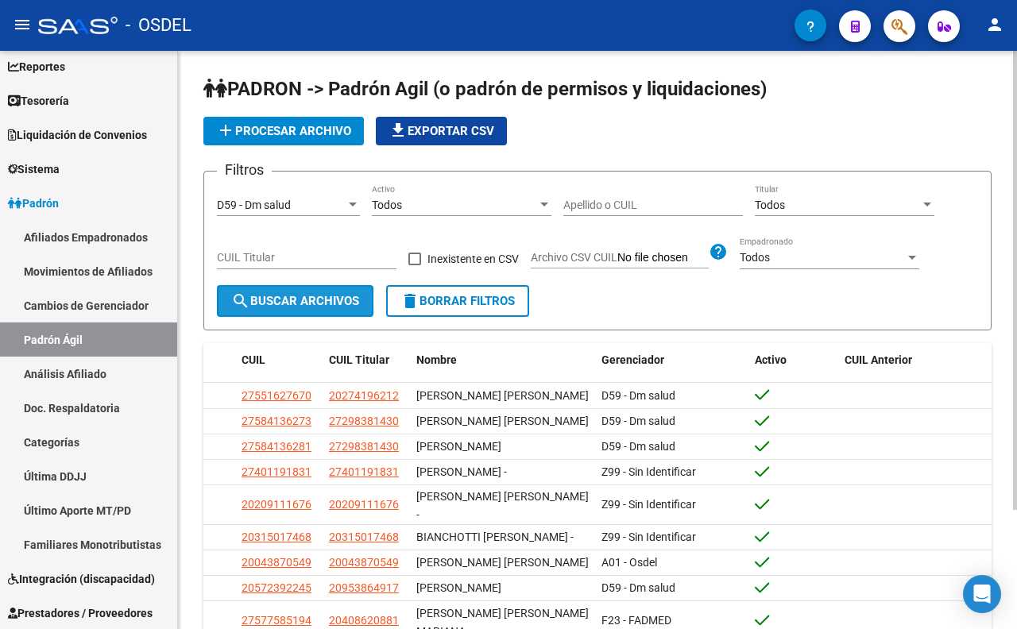
click at [305, 304] on span "search Buscar Archivos" at bounding box center [295, 301] width 128 height 14
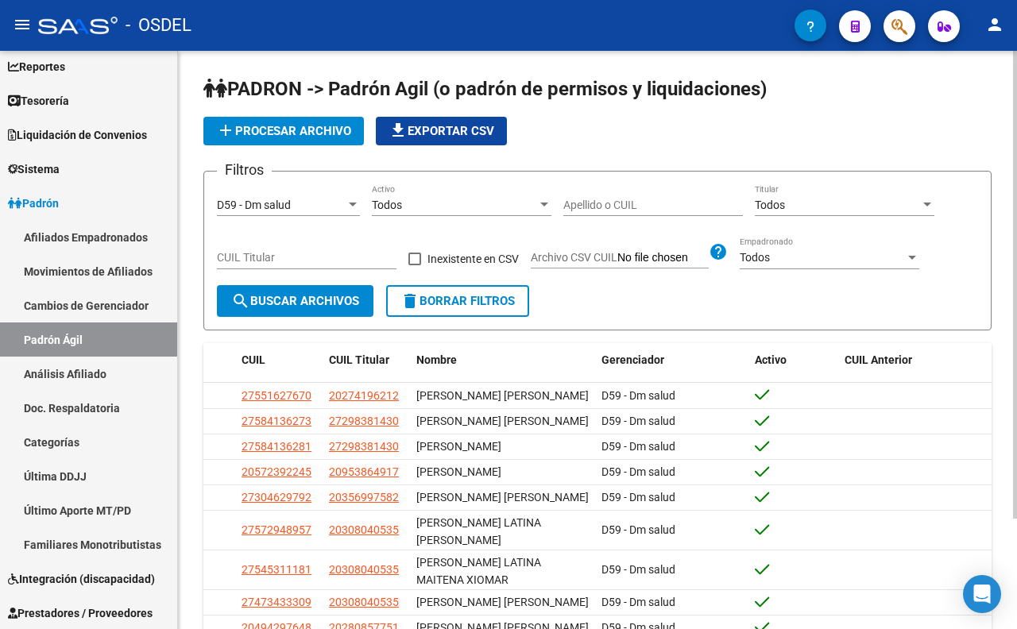
click at [430, 211] on div "Todos" at bounding box center [454, 206] width 165 height 14
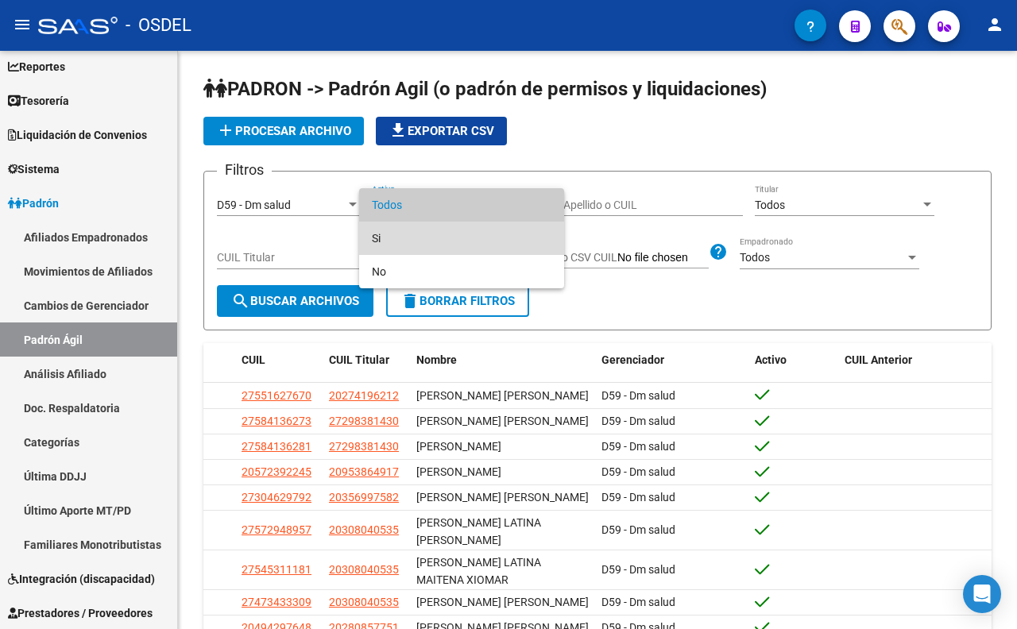
click at [427, 235] on span "Si" at bounding box center [462, 238] width 180 height 33
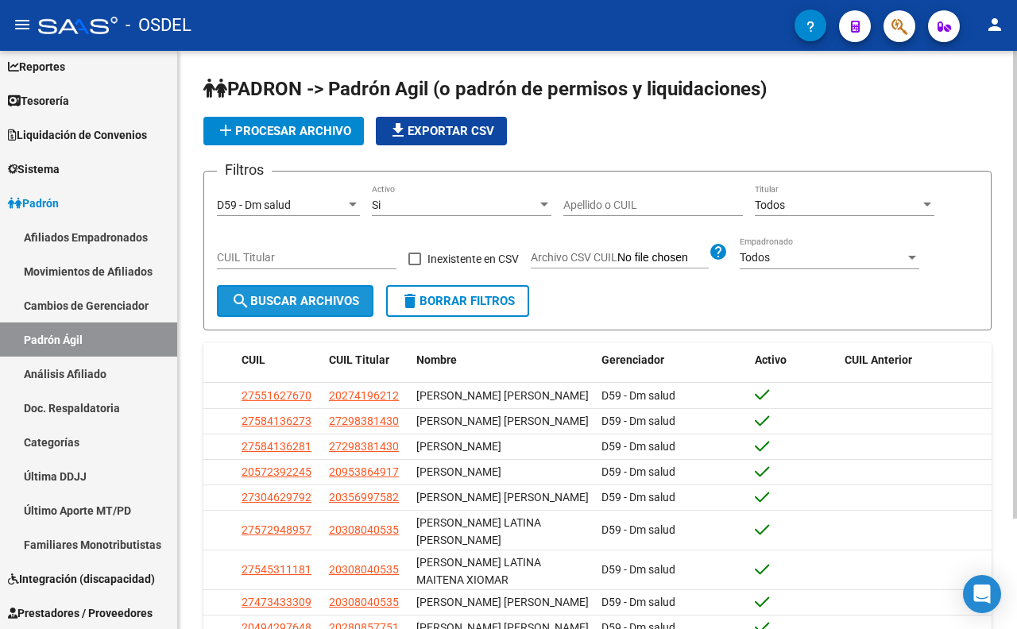
click at [288, 304] on span "search Buscar Archivos" at bounding box center [295, 301] width 128 height 14
click at [858, 258] on div "Todos" at bounding box center [822, 258] width 165 height 14
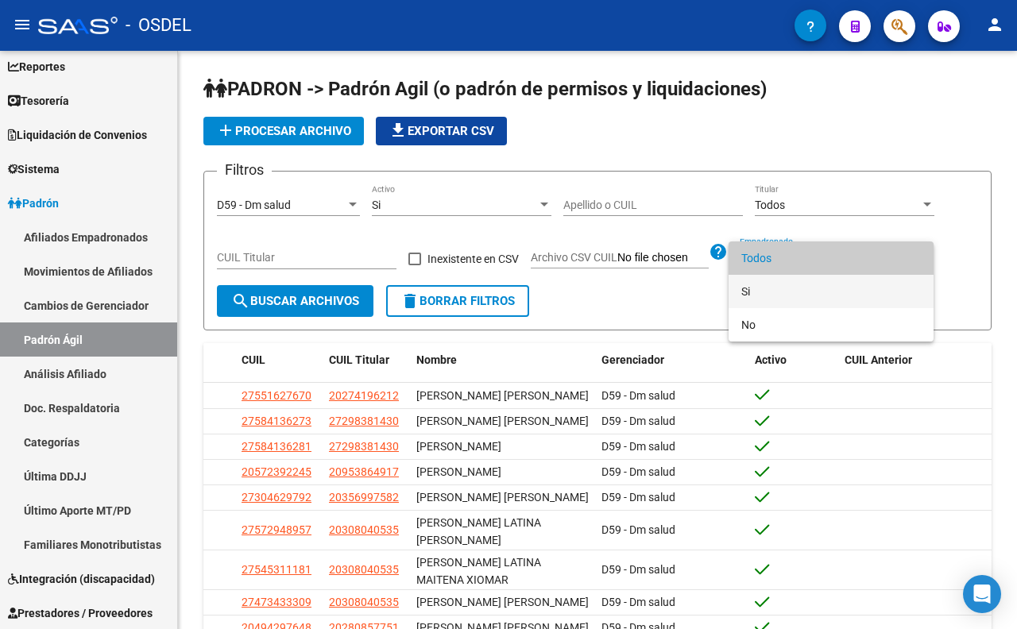
click at [831, 279] on span "Si" at bounding box center [831, 291] width 180 height 33
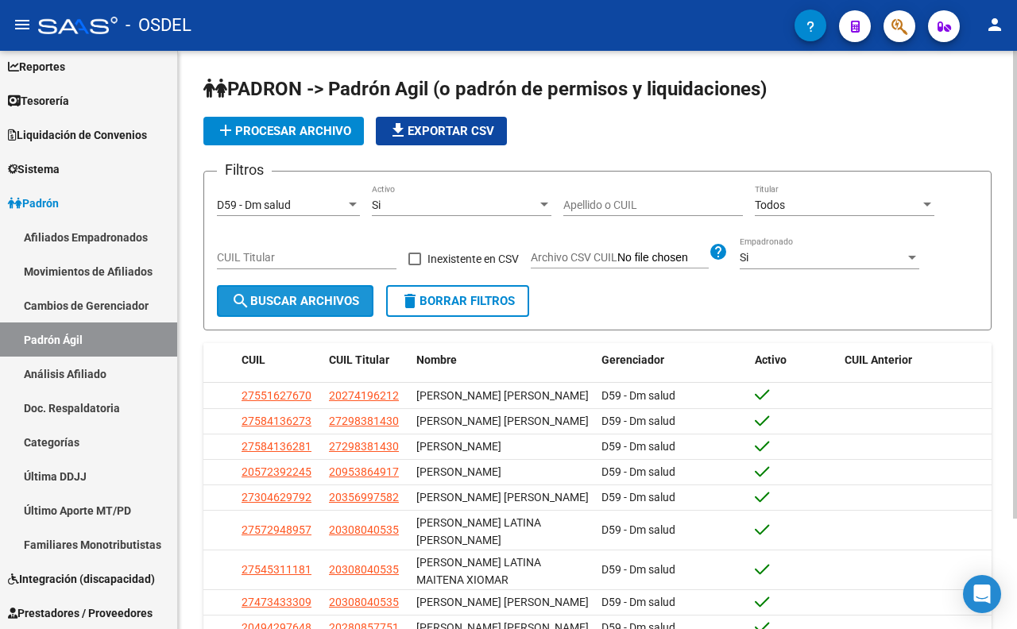
click at [327, 307] on span "search Buscar Archivos" at bounding box center [295, 301] width 128 height 14
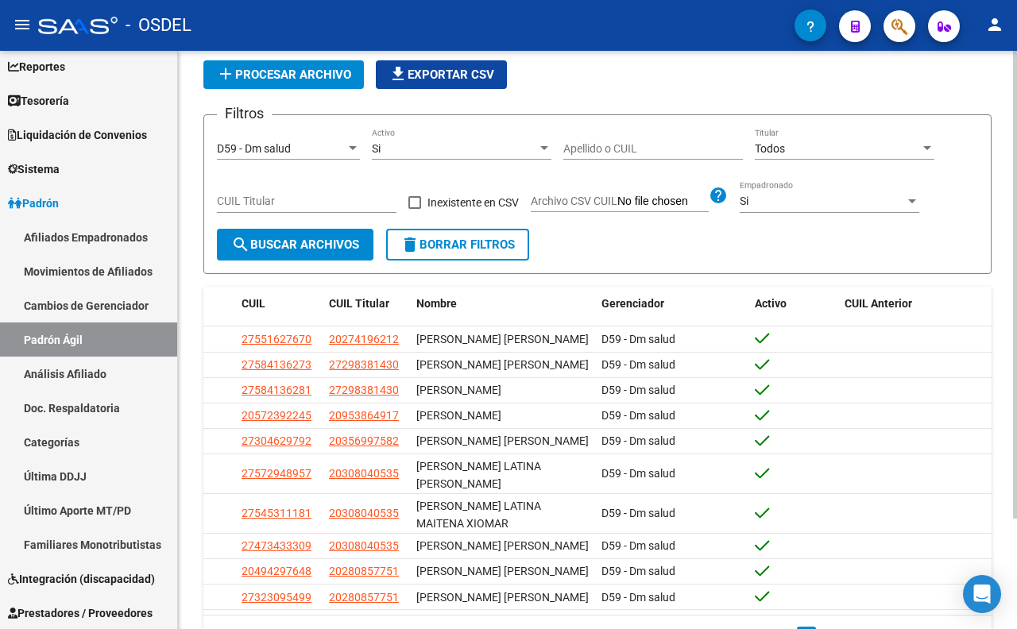
scroll to position [136, 0]
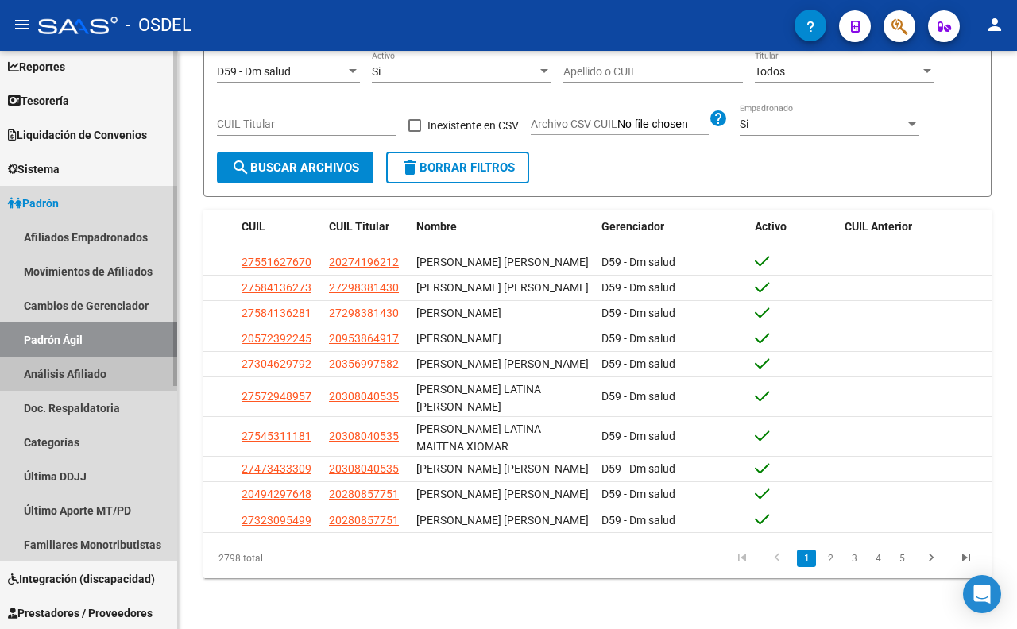
click at [79, 381] on link "Análisis Afiliado" at bounding box center [88, 374] width 177 height 34
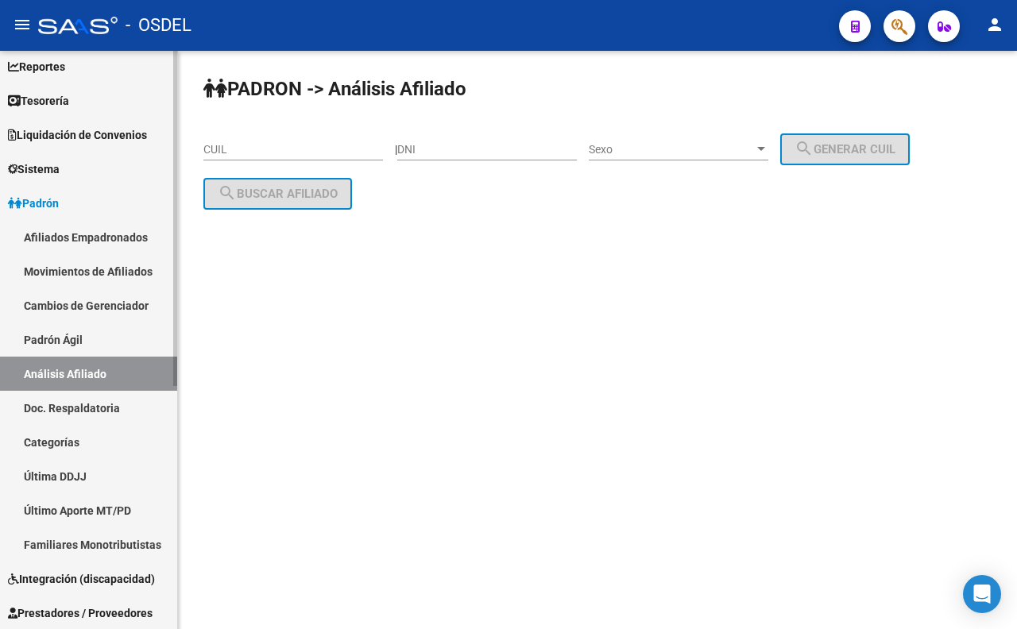
click at [86, 408] on link "Doc. Respaldatoria" at bounding box center [88, 408] width 177 height 34
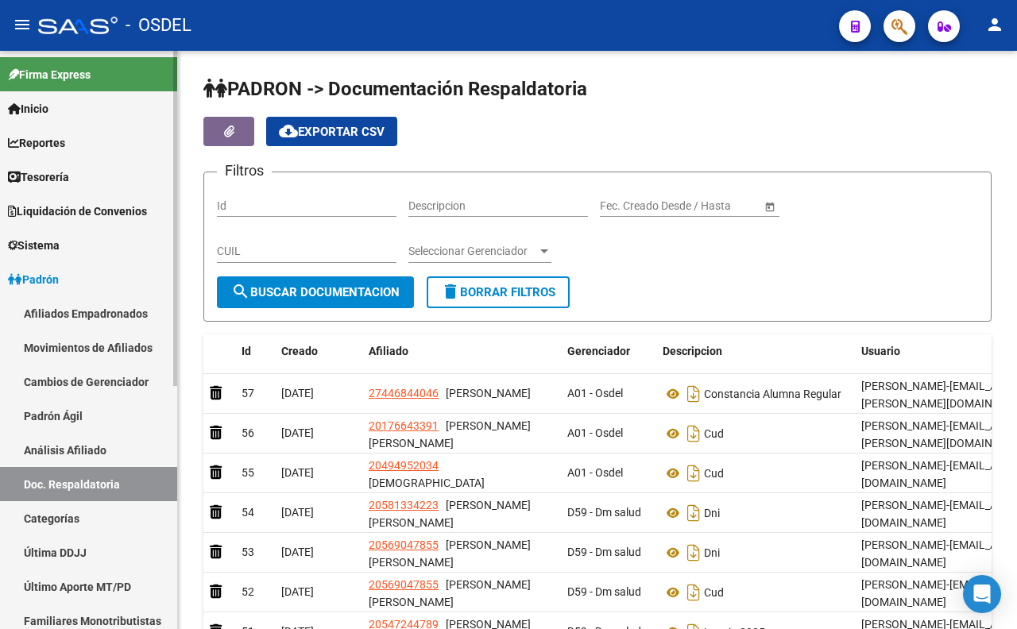
click at [60, 146] on span "Reportes" at bounding box center [36, 142] width 57 height 17
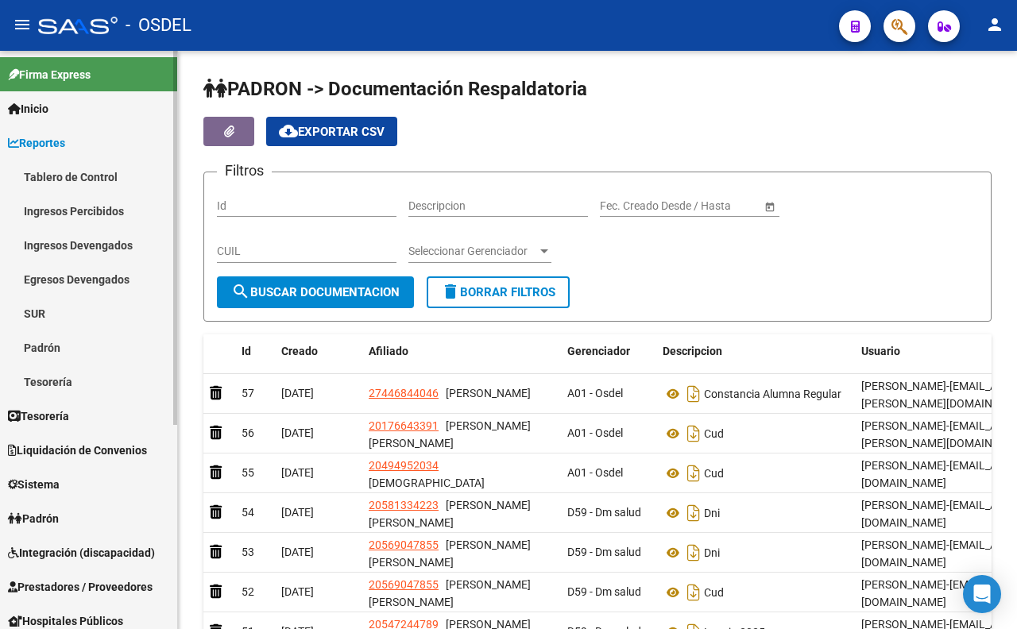
click at [45, 339] on link "Padrón" at bounding box center [88, 348] width 177 height 34
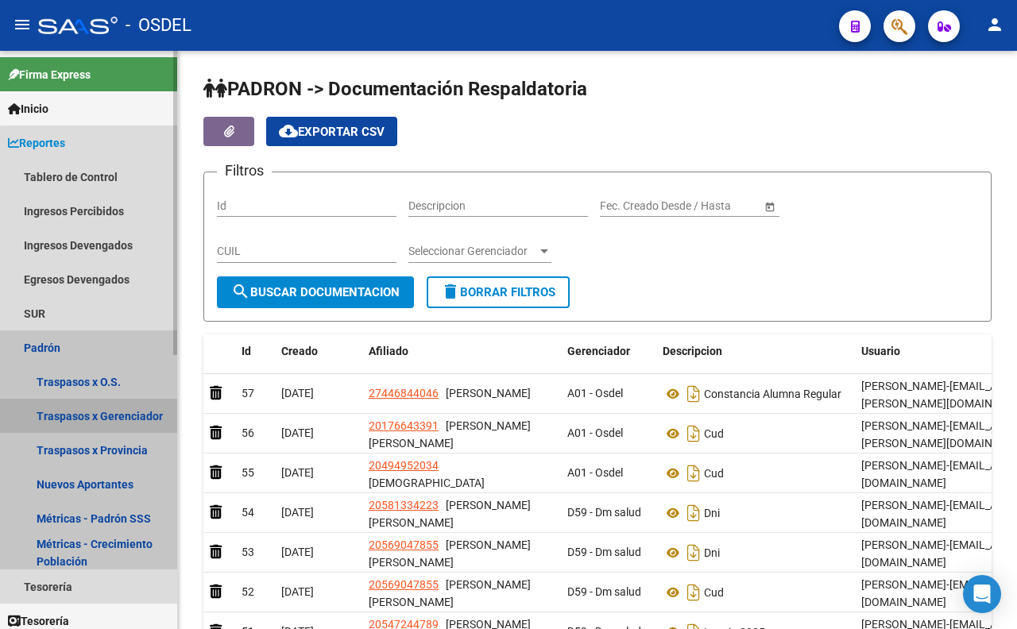
click at [103, 416] on link "Traspasos x Gerenciador" at bounding box center [88, 416] width 177 height 34
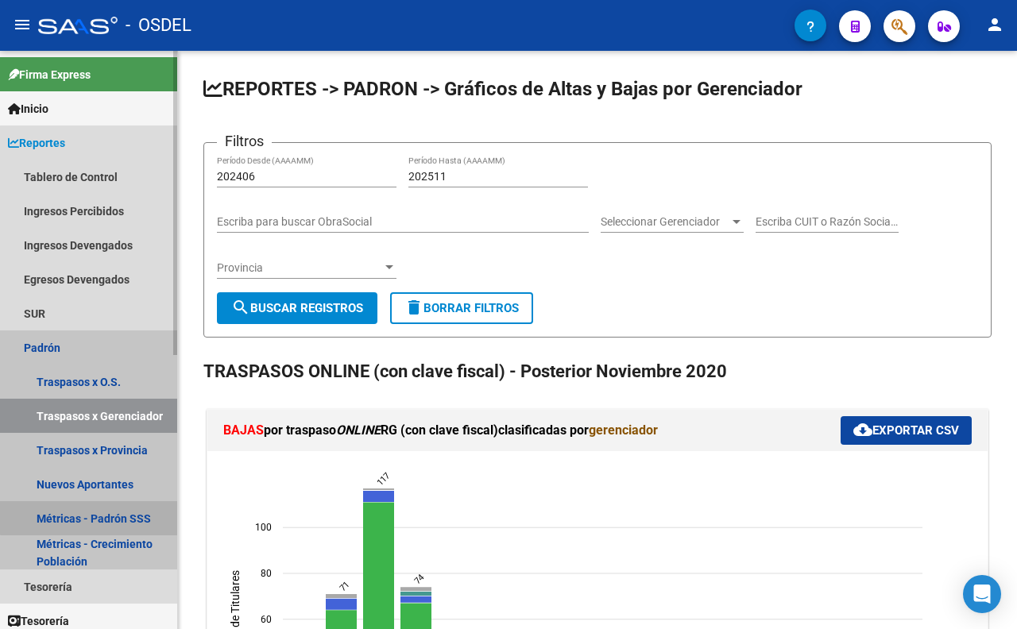
click at [106, 512] on link "Métricas - Padrón SSS" at bounding box center [88, 518] width 177 height 34
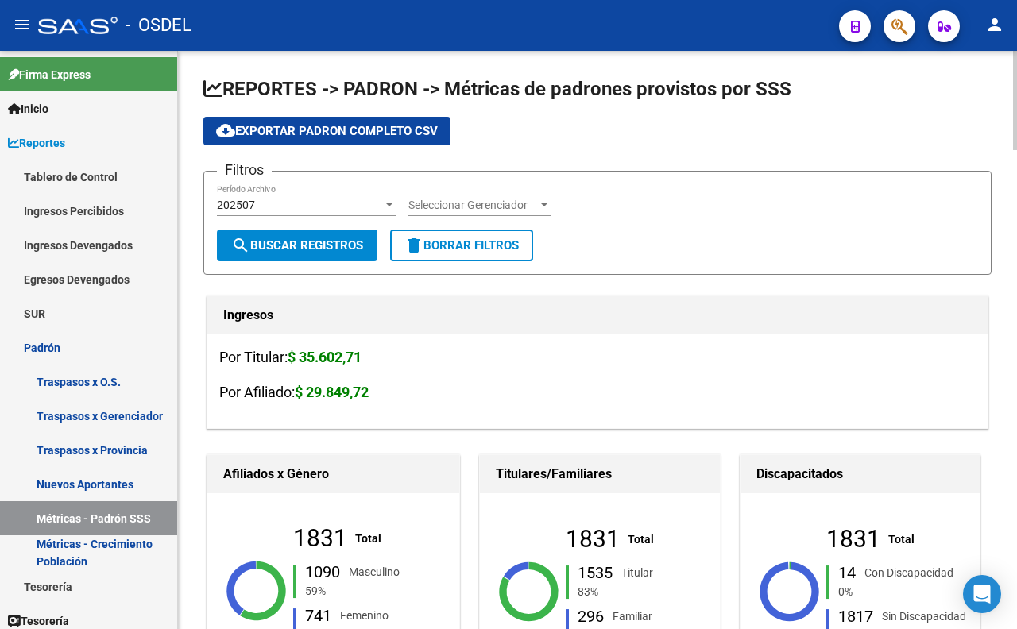
click at [355, 200] on div "202507" at bounding box center [299, 206] width 165 height 14
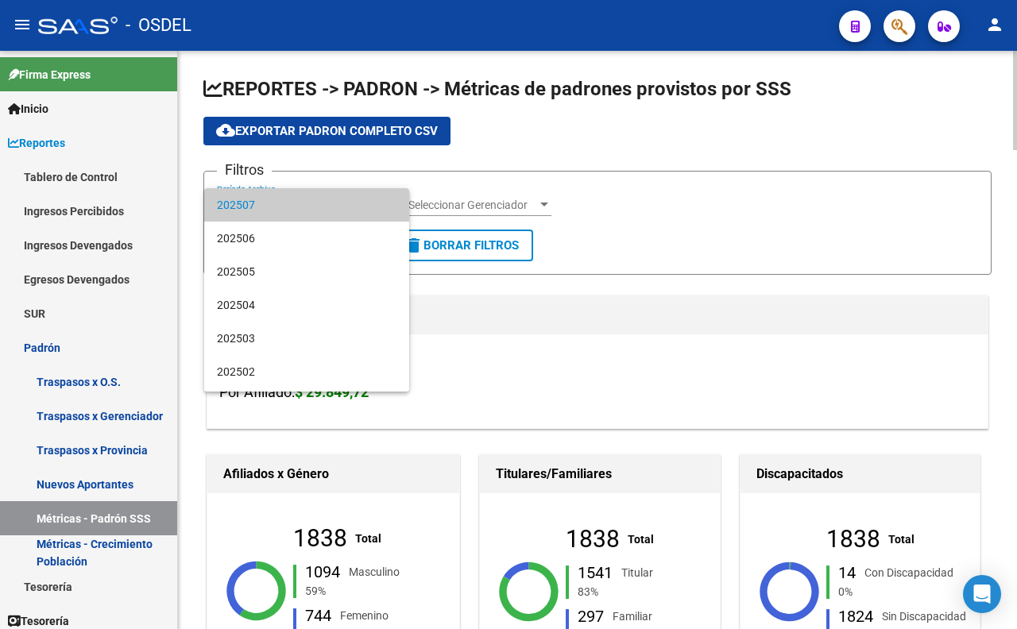
click at [355, 200] on span "202507" at bounding box center [307, 204] width 180 height 33
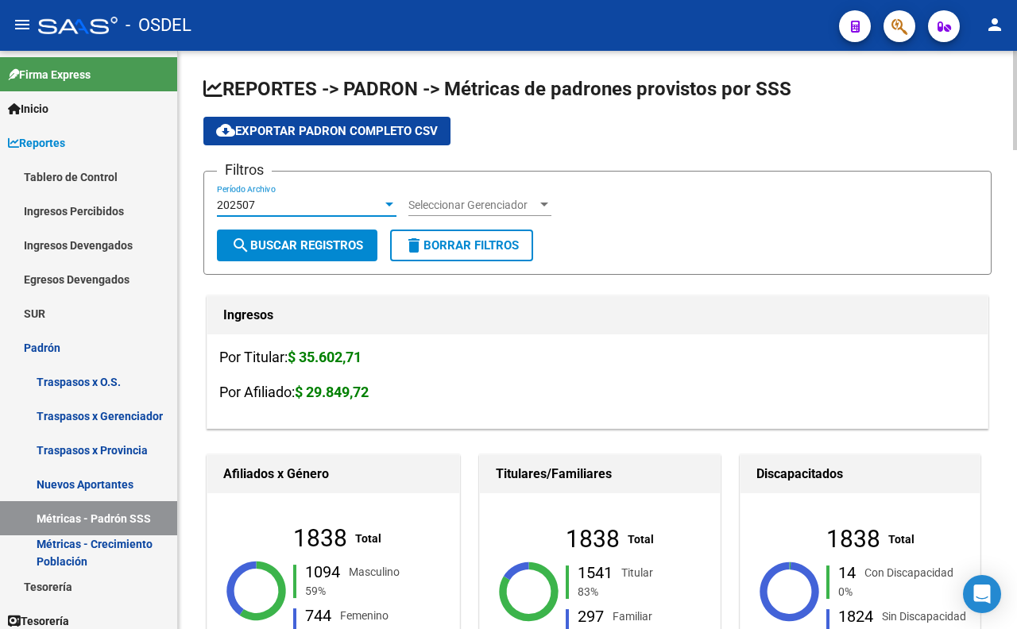
click at [511, 207] on span "Seleccionar Gerenciador" at bounding box center [472, 206] width 129 height 14
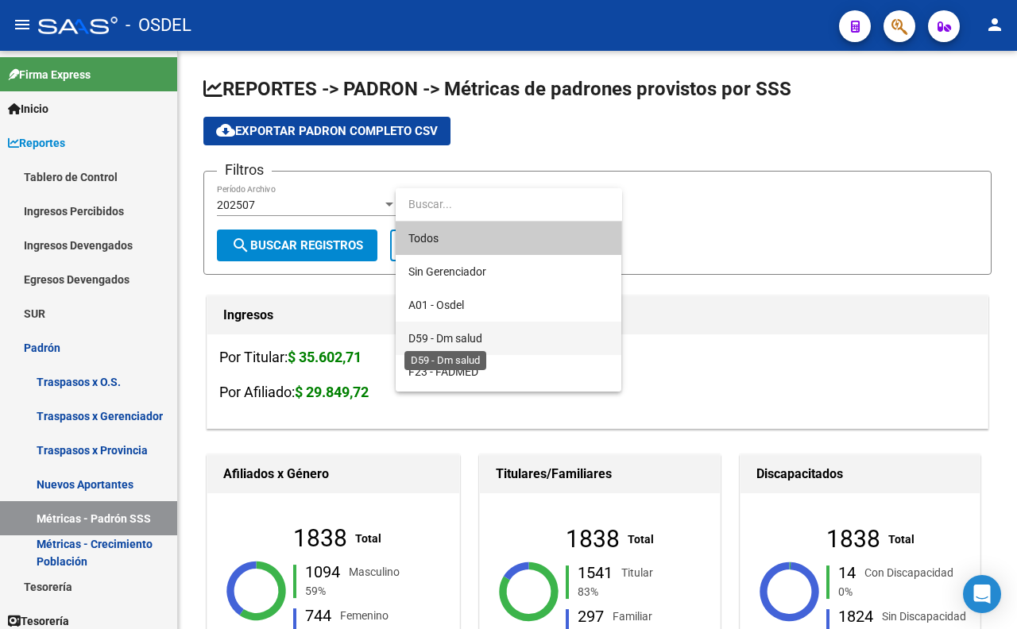
click at [475, 332] on span "D59 - Dm salud" at bounding box center [445, 338] width 74 height 13
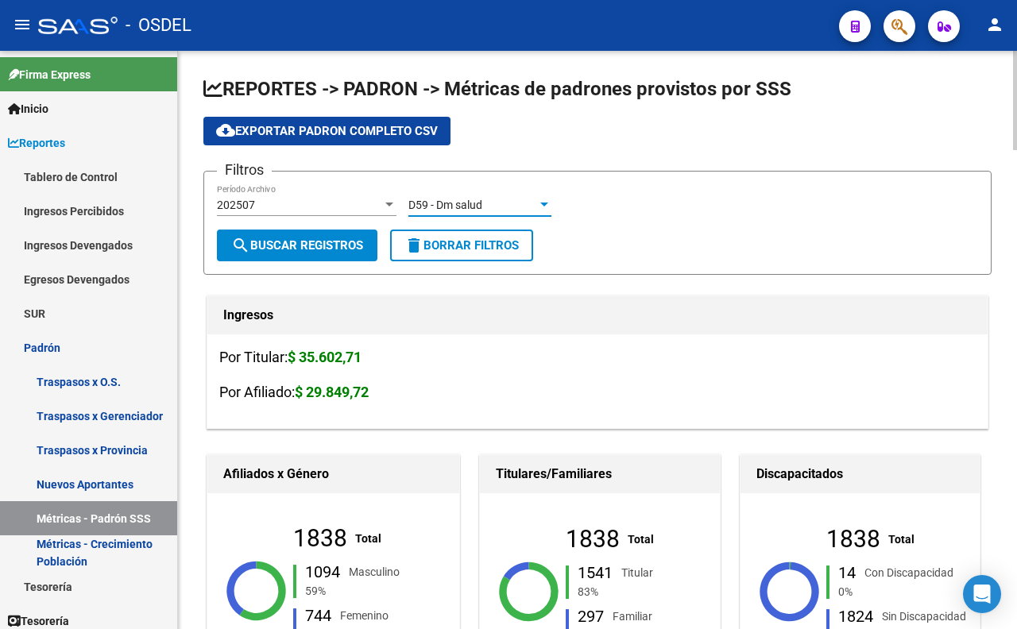
click at [283, 245] on span "search Buscar Registros" at bounding box center [297, 245] width 132 height 14
click at [396, 130] on span "cloud_download Exportar Padron Completo CSV" at bounding box center [327, 131] width 222 height 14
